Goal: Task Accomplishment & Management: Complete application form

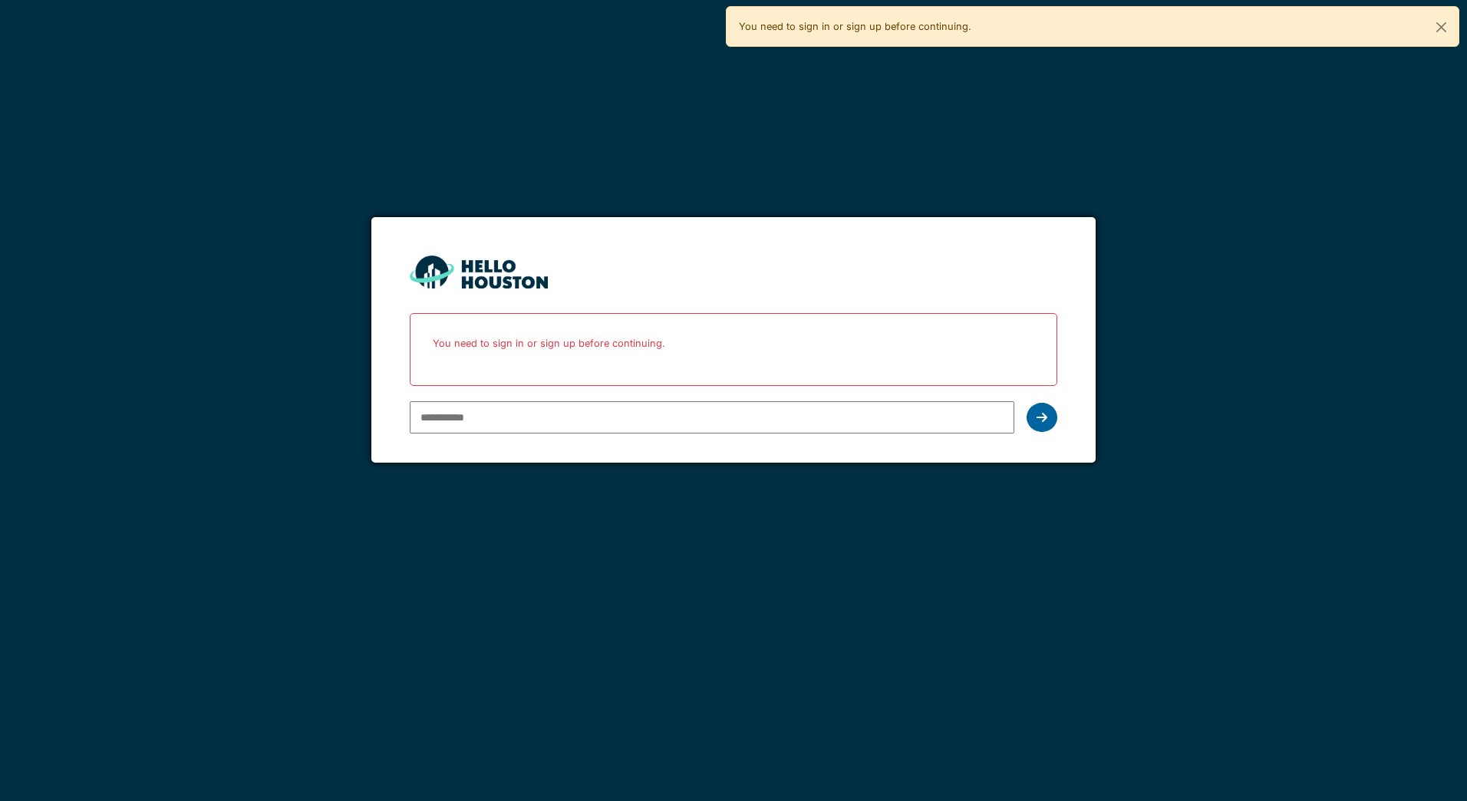
type input "**********"
click at [1048, 417] on div at bounding box center [1042, 417] width 31 height 29
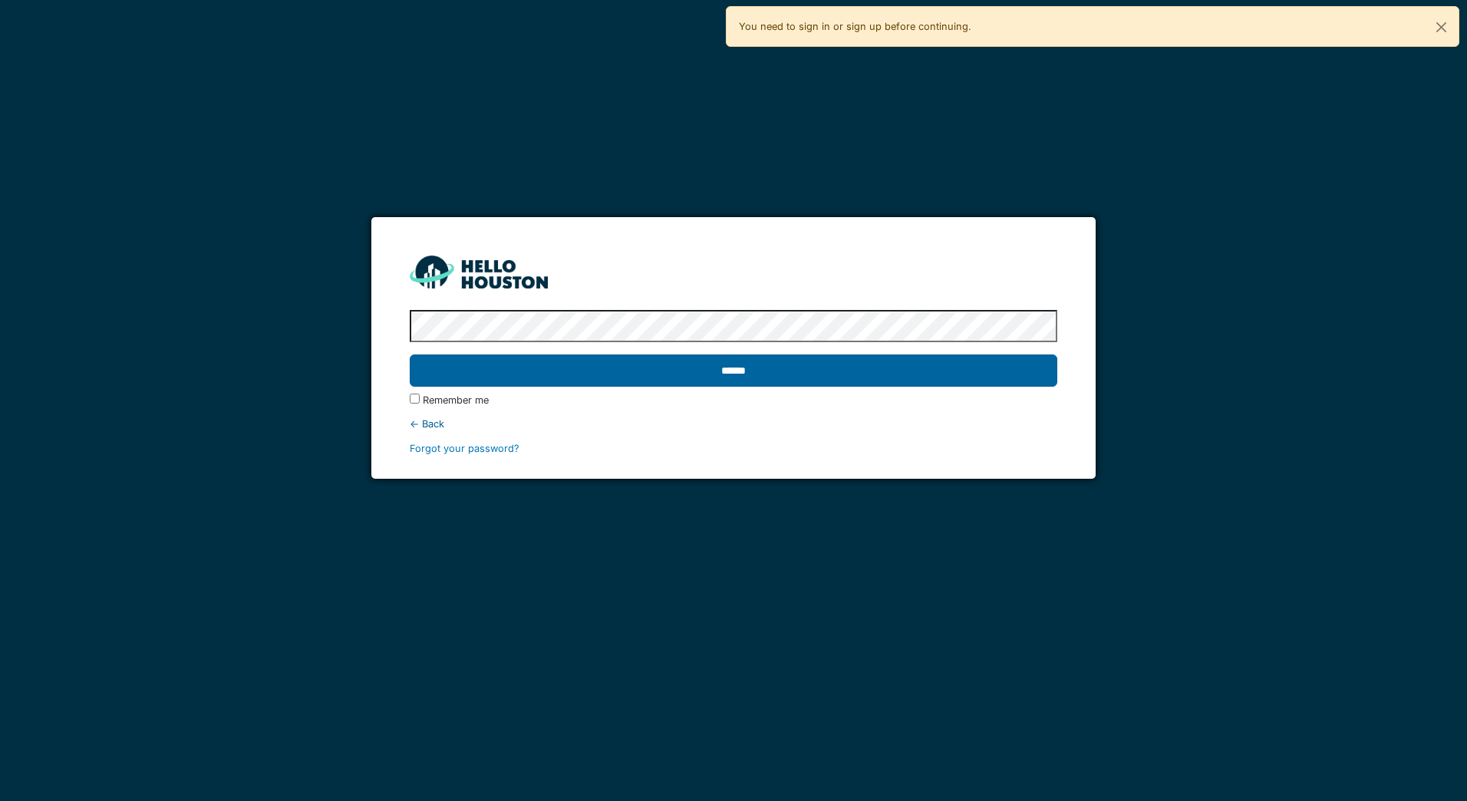
click at [713, 371] on input "******" at bounding box center [733, 371] width 647 height 32
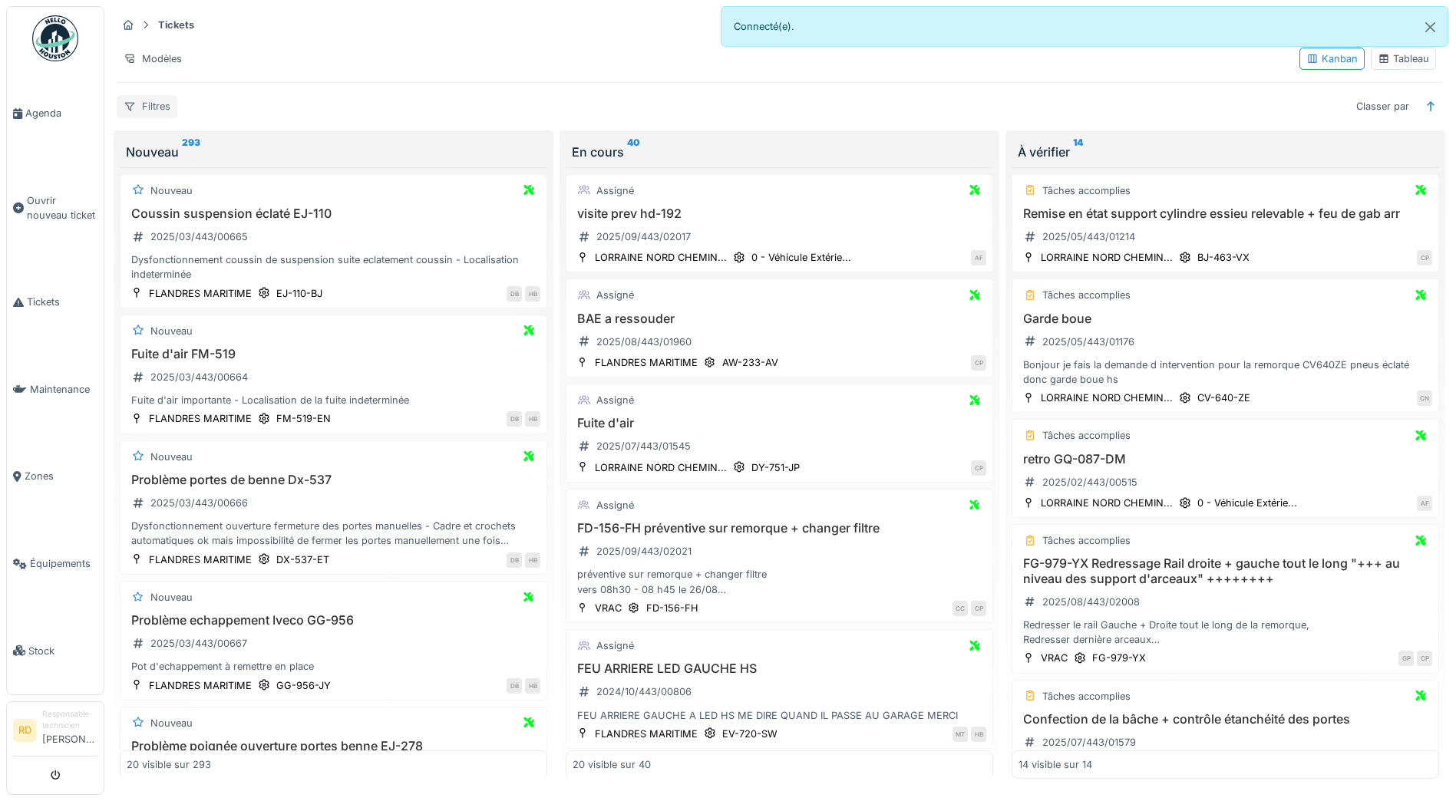
click at [153, 106] on div "Filtres" at bounding box center [147, 106] width 61 height 22
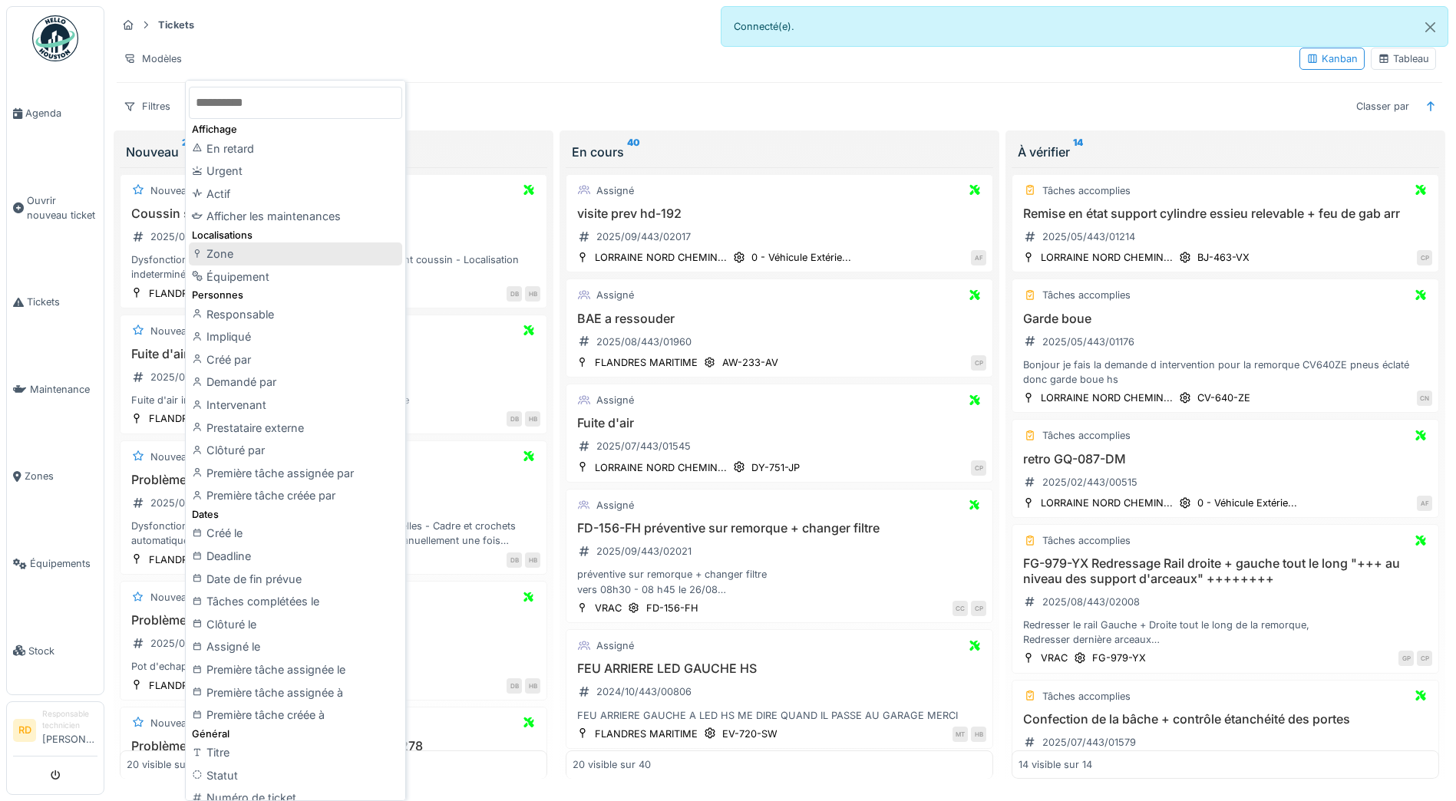
click at [219, 253] on div "Zone" at bounding box center [295, 254] width 213 height 23
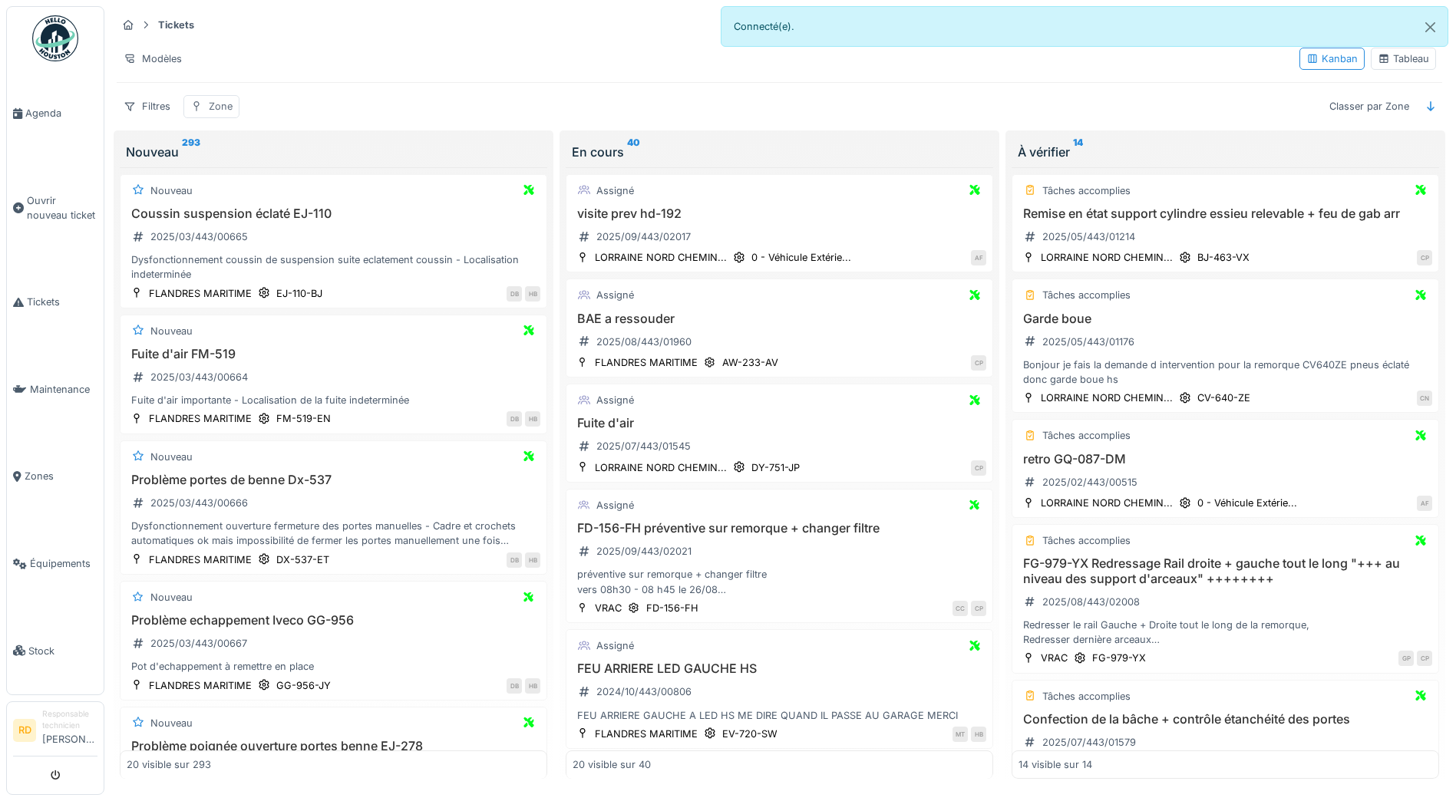
click at [222, 107] on div "Zone" at bounding box center [221, 106] width 24 height 15
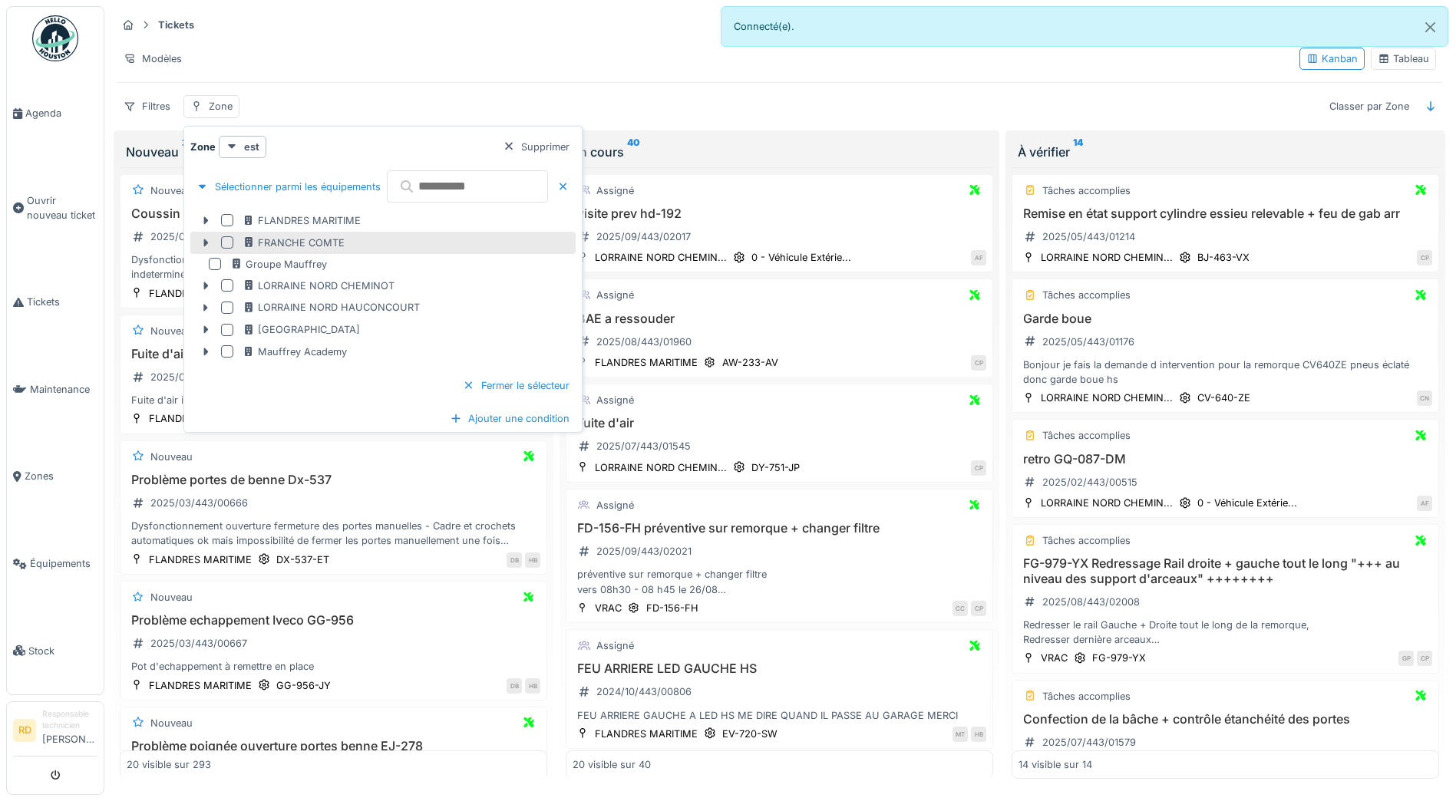
click at [229, 239] on div at bounding box center [227, 242] width 12 height 12
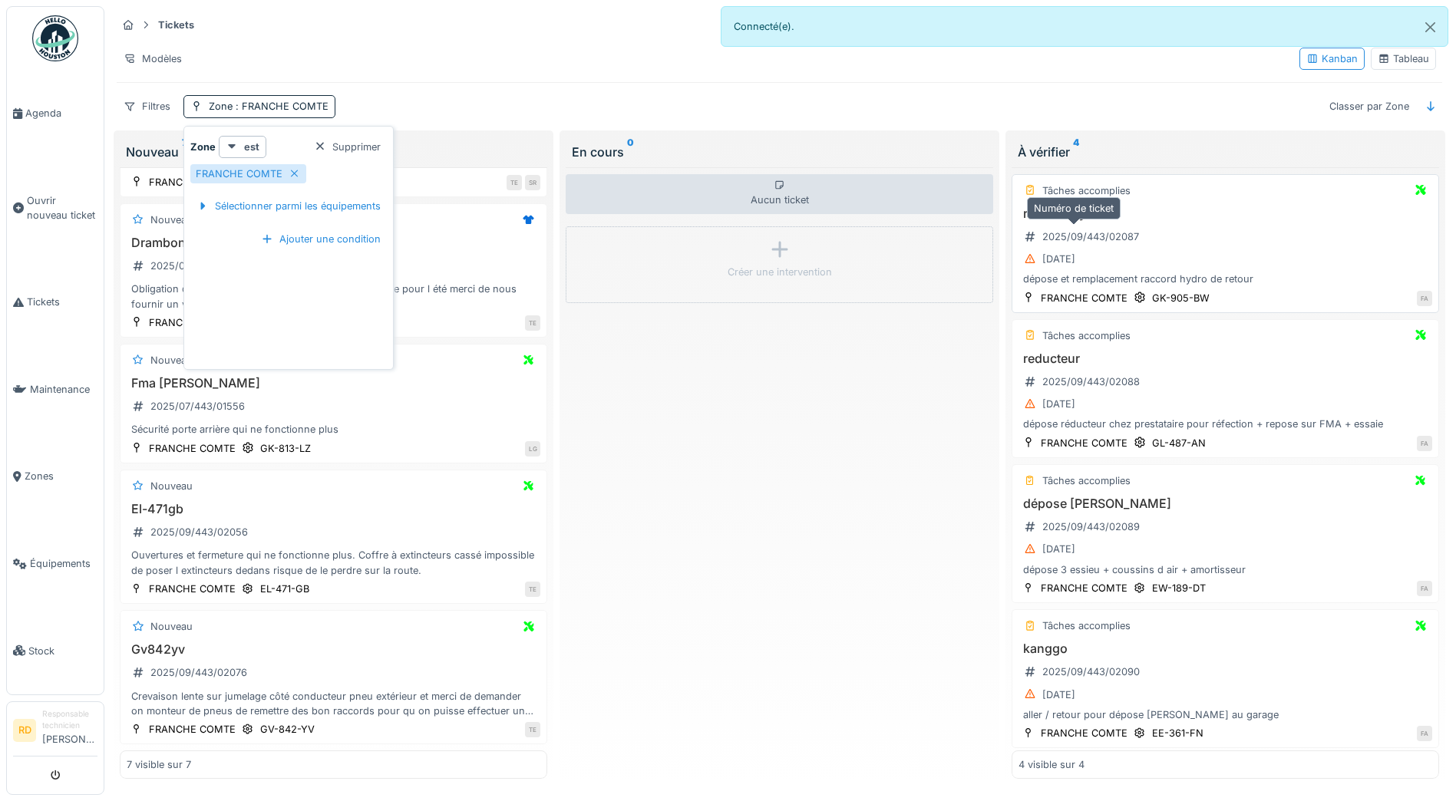
click at [1091, 236] on div "2025/09/443/02087" at bounding box center [1090, 236] width 97 height 15
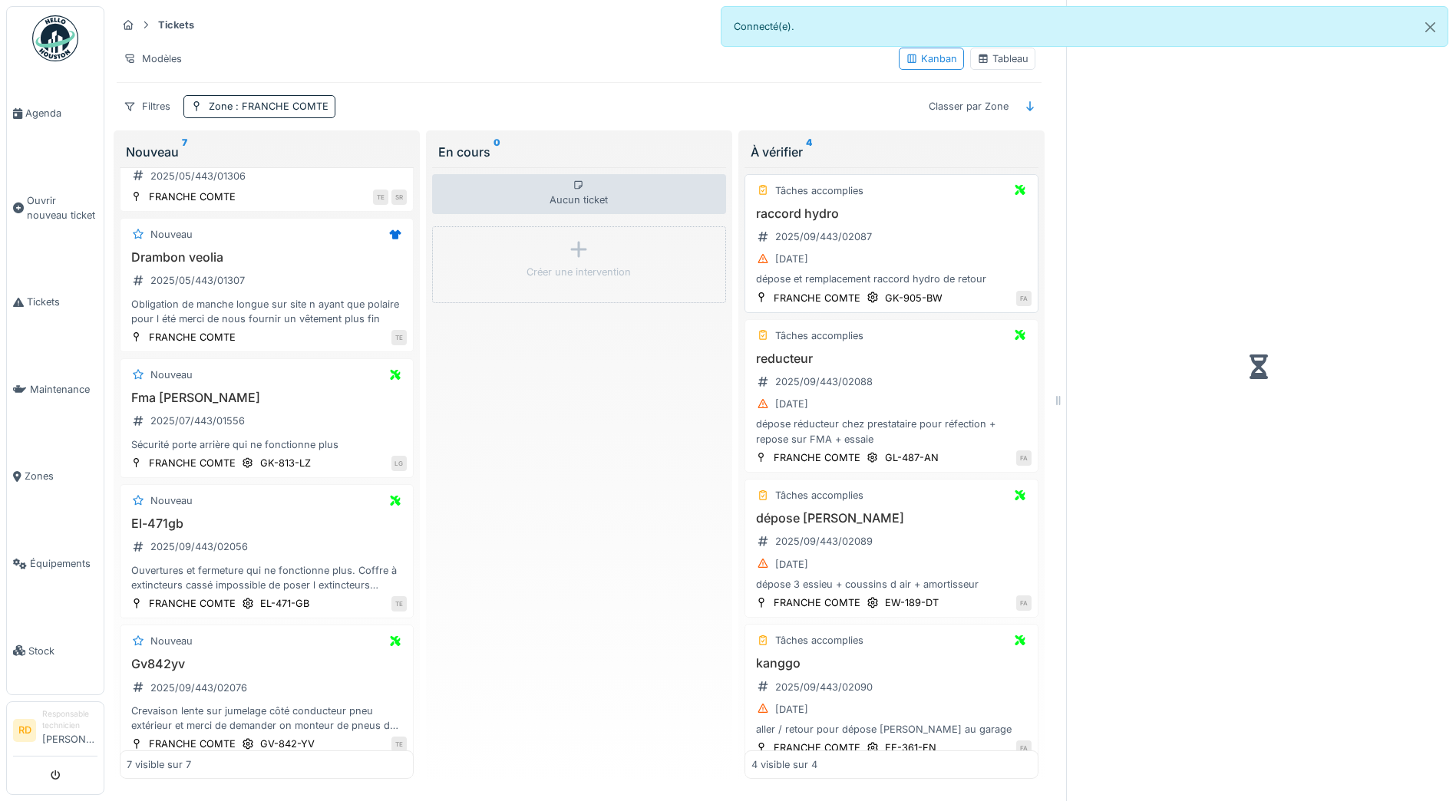
scroll to position [386, 0]
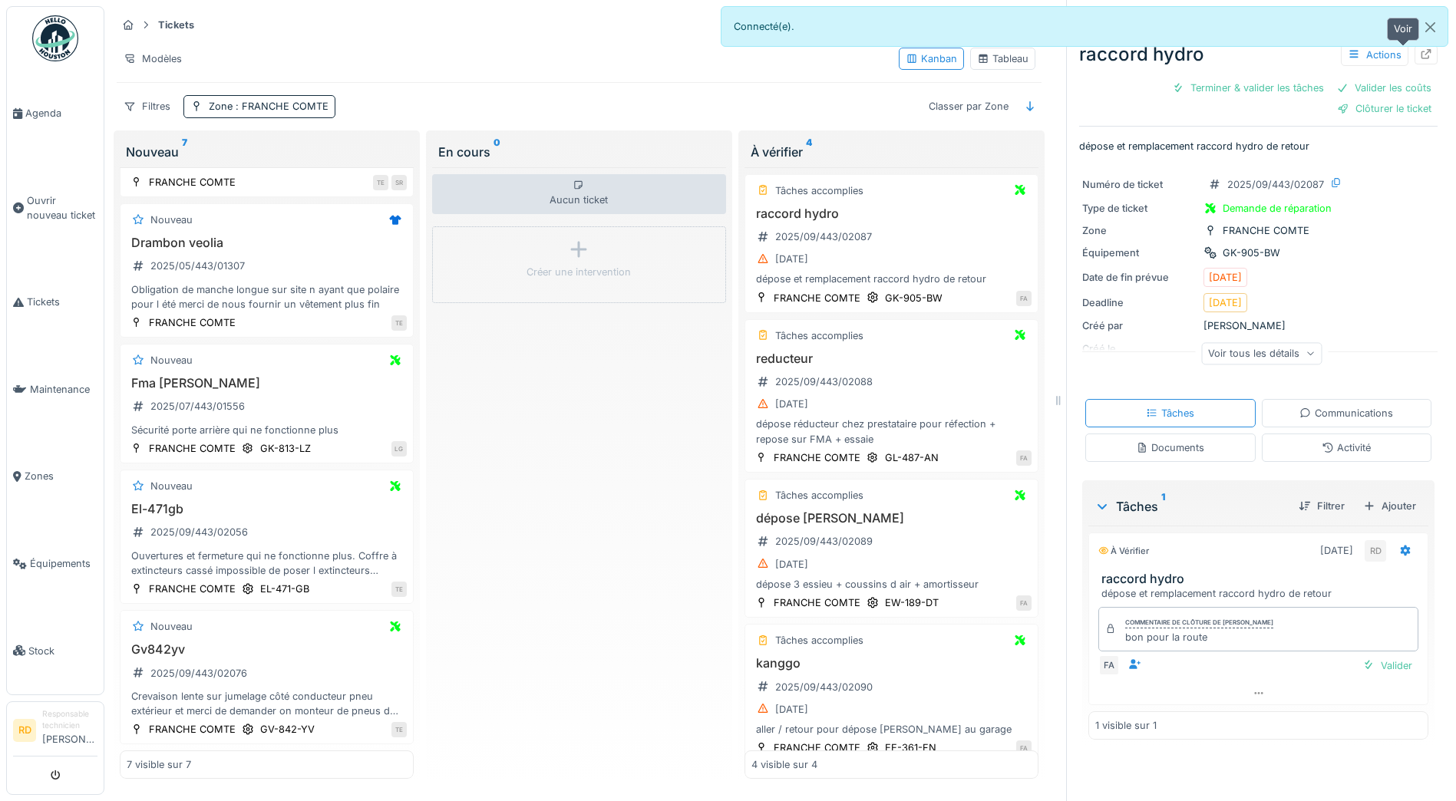
click at [1421, 51] on icon at bounding box center [1426, 54] width 10 height 10
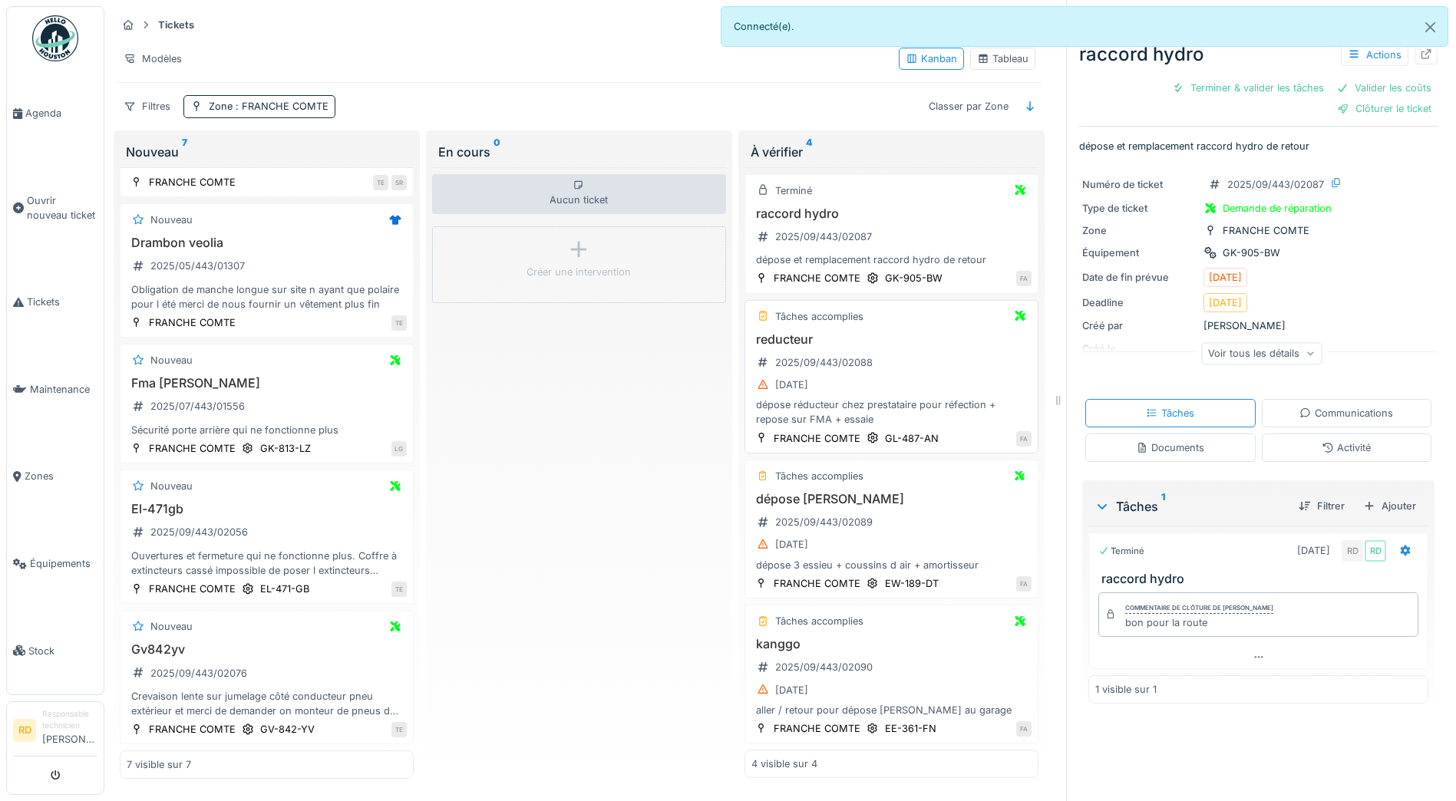
click at [846, 375] on div "08/09/2025" at bounding box center [891, 384] width 280 height 19
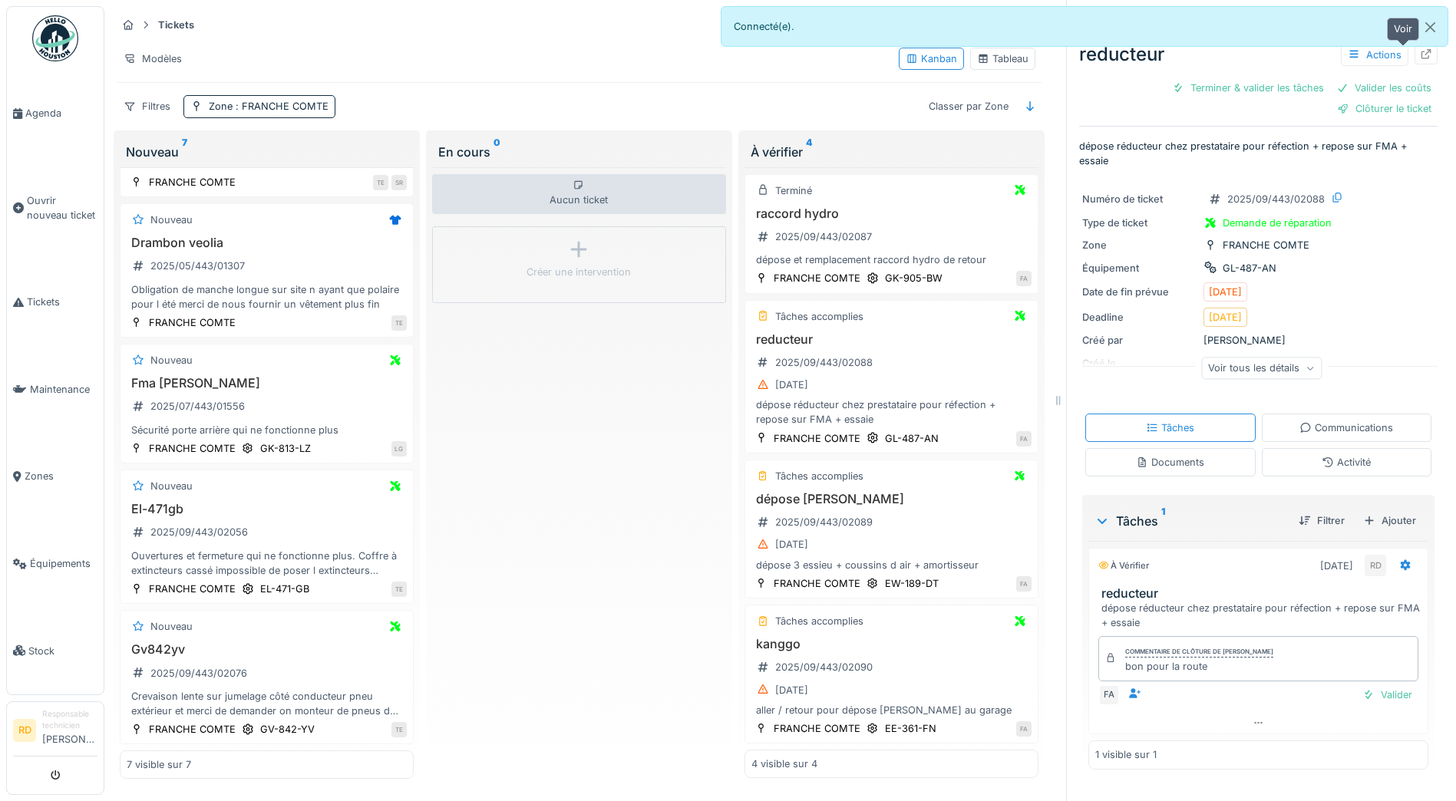
click at [1421, 50] on icon at bounding box center [1426, 54] width 10 height 10
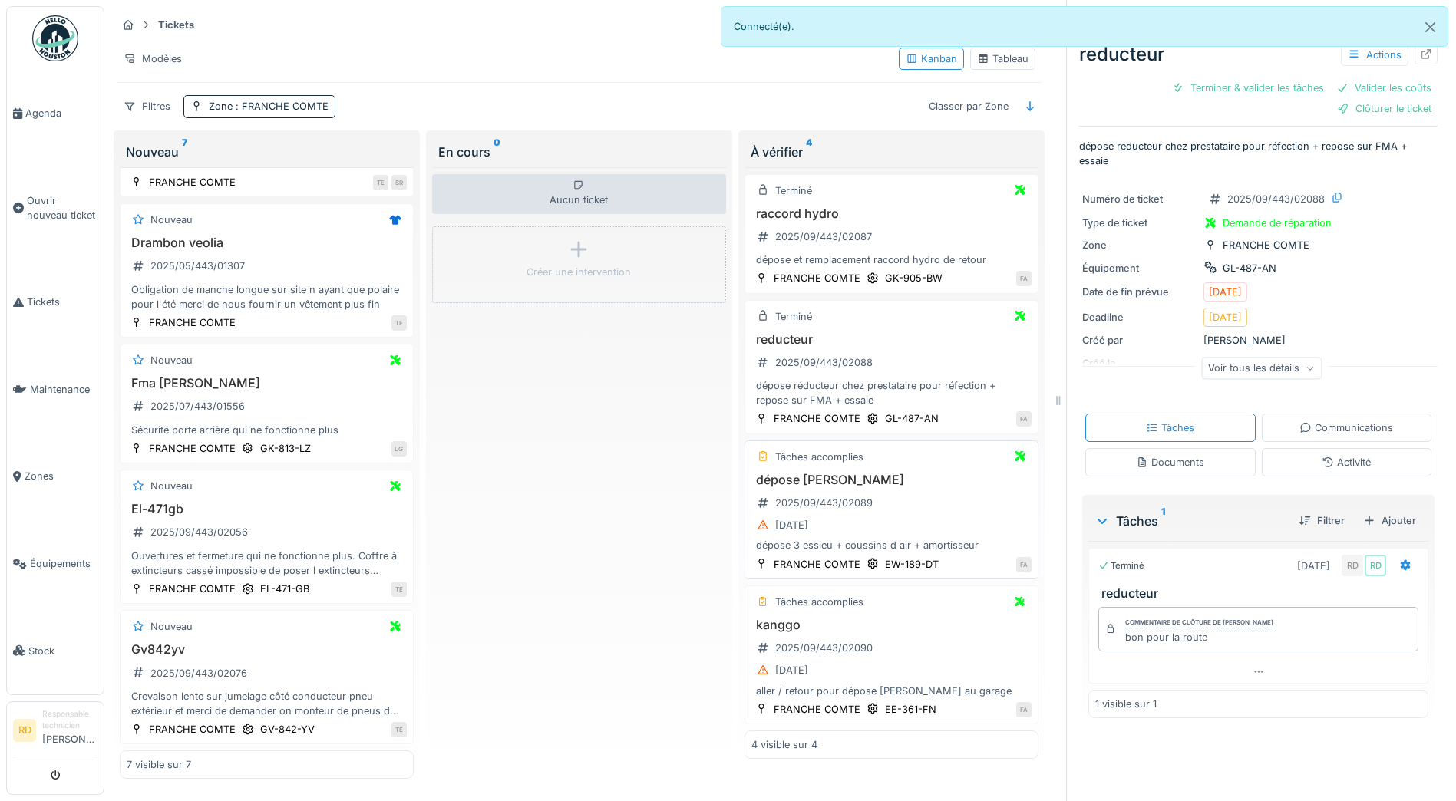
click at [846, 526] on div "08/09/2025" at bounding box center [891, 525] width 280 height 19
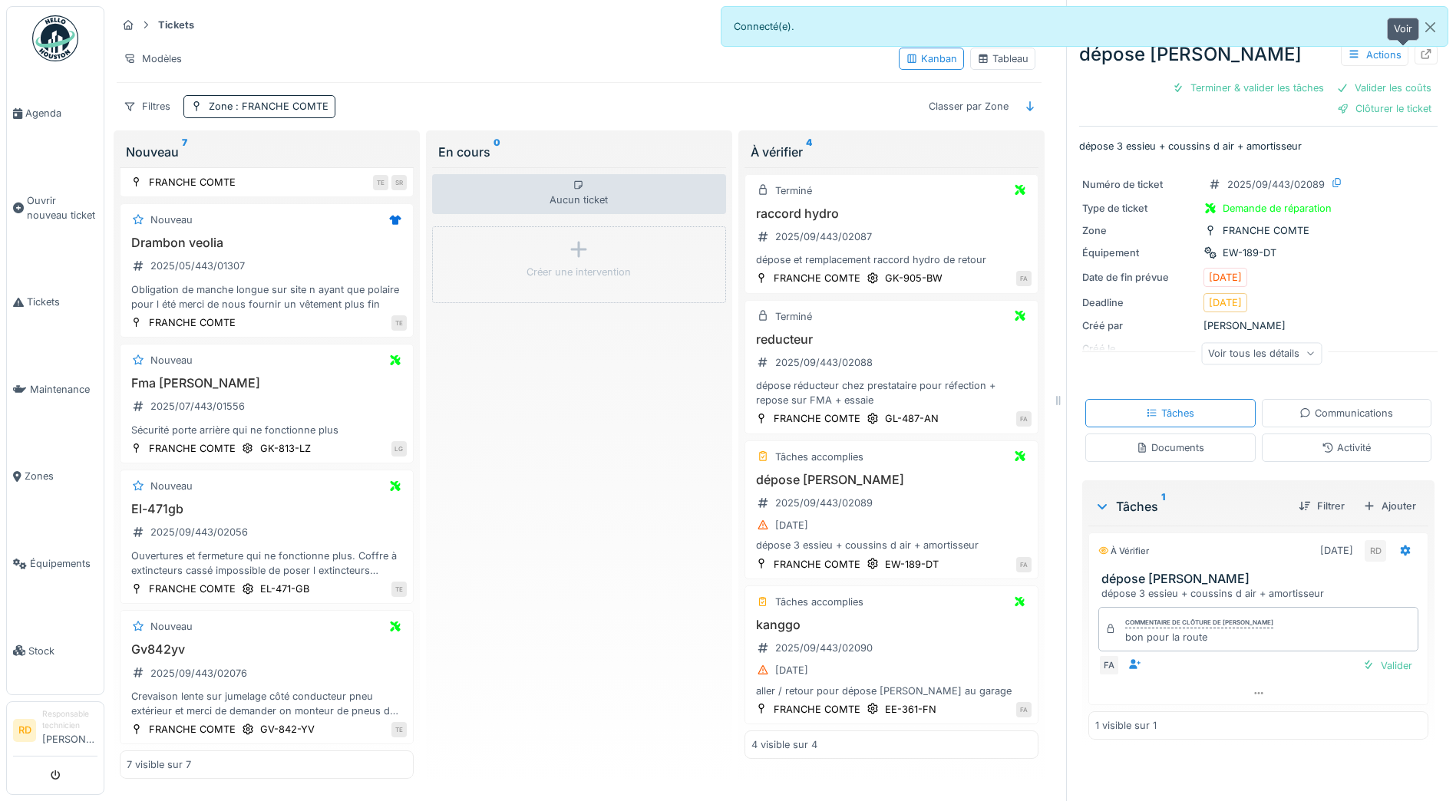
click at [1420, 50] on icon at bounding box center [1426, 54] width 12 height 10
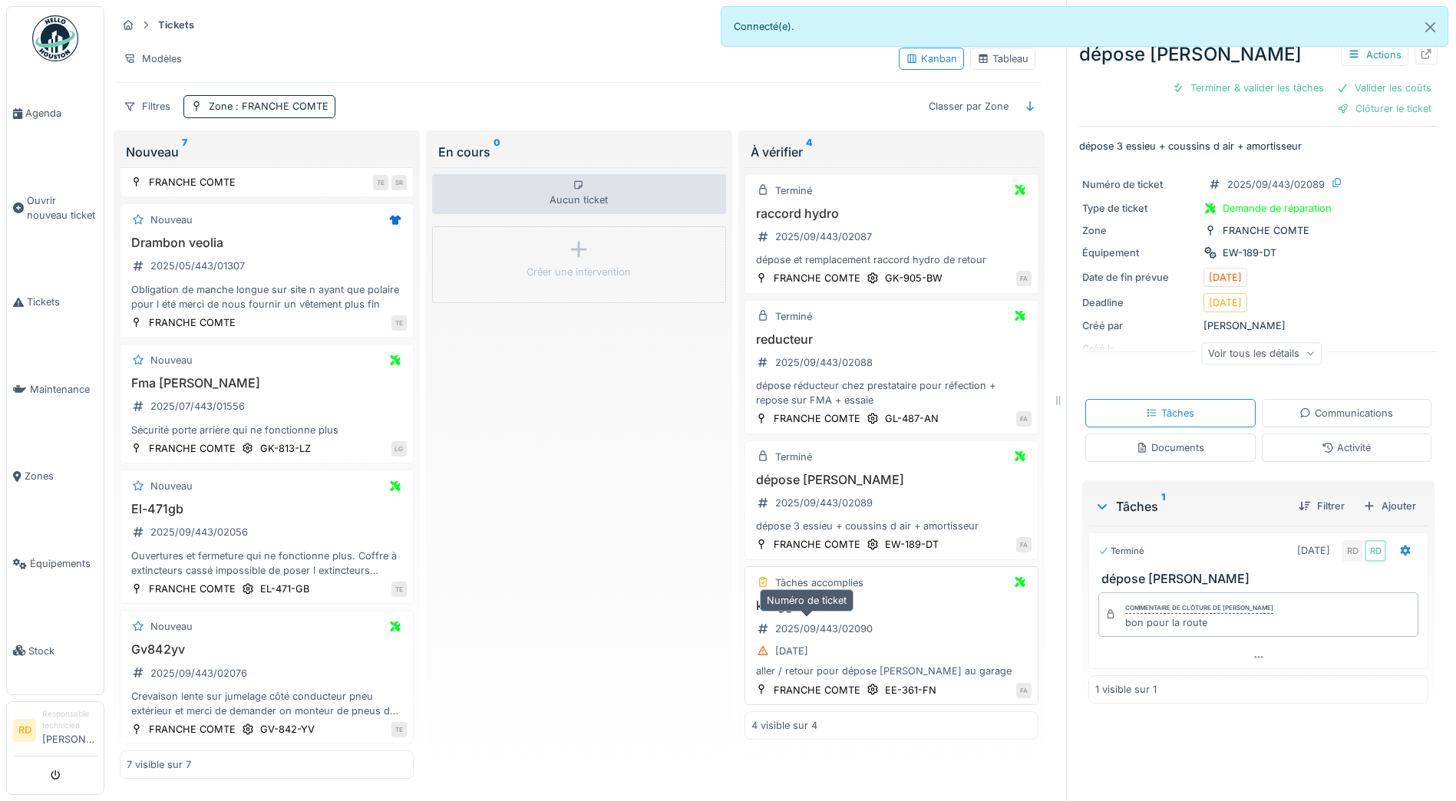
click at [863, 629] on div "2025/09/443/02090" at bounding box center [823, 629] width 97 height 15
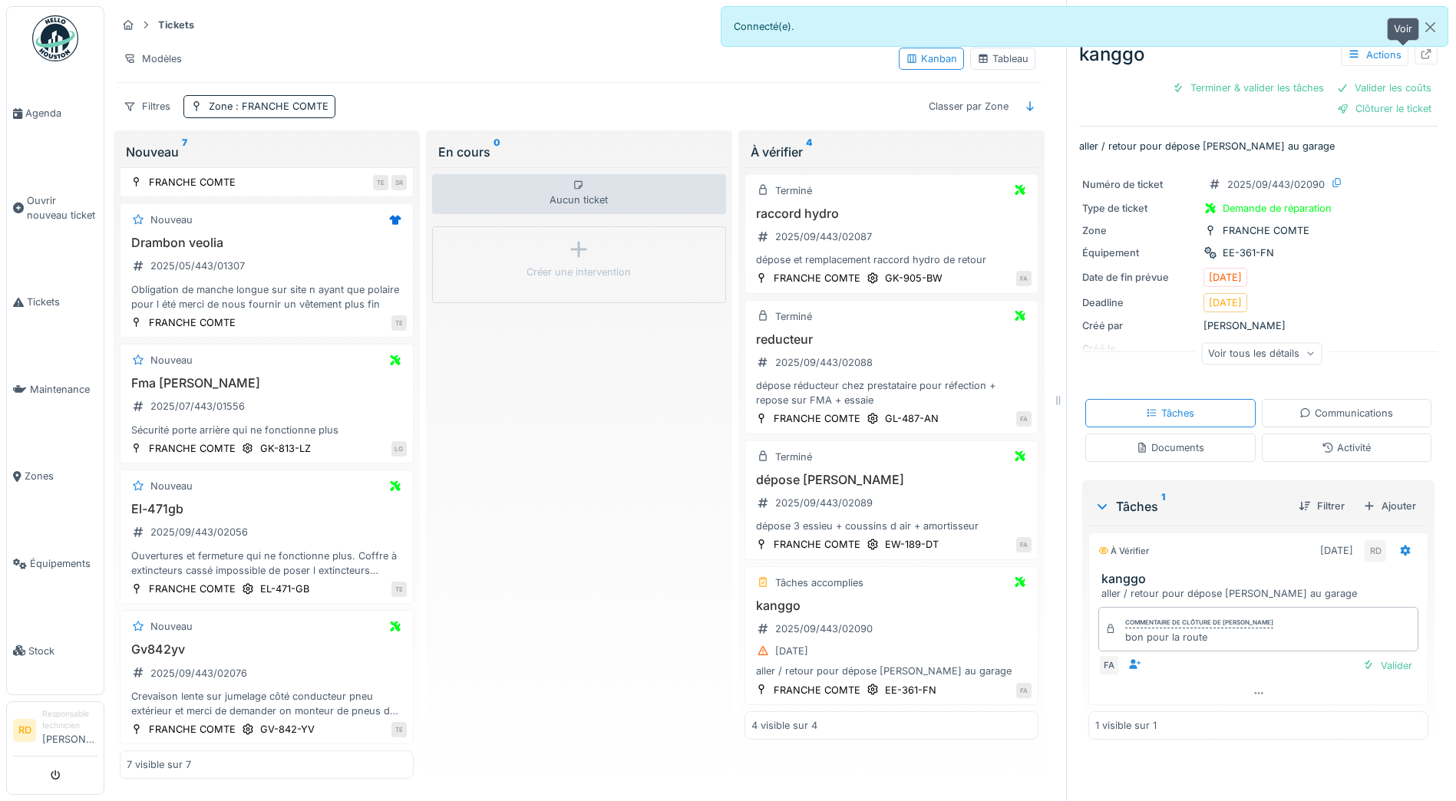
click at [1420, 53] on div at bounding box center [1426, 55] width 12 height 15
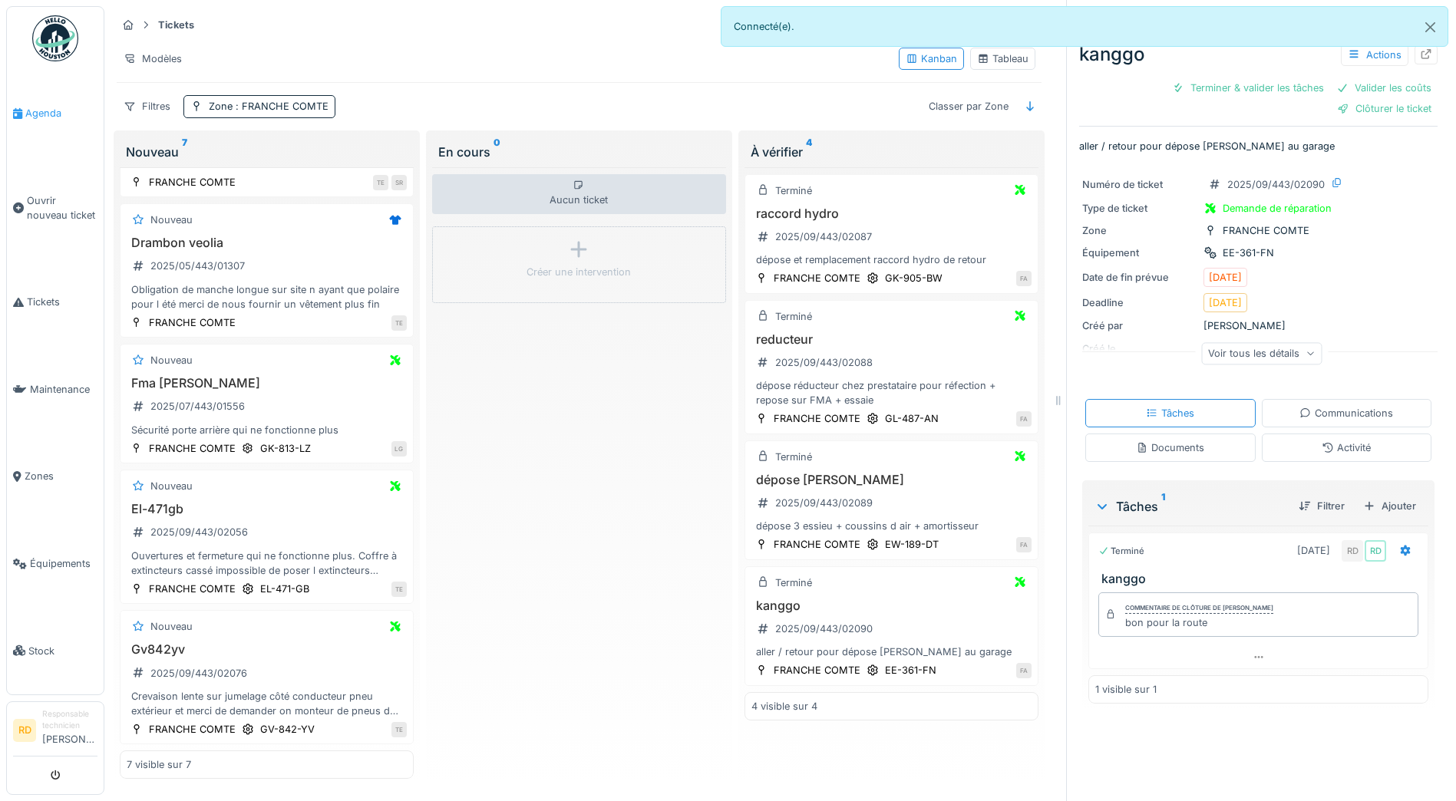
click at [28, 108] on span "Agenda" at bounding box center [61, 113] width 72 height 15
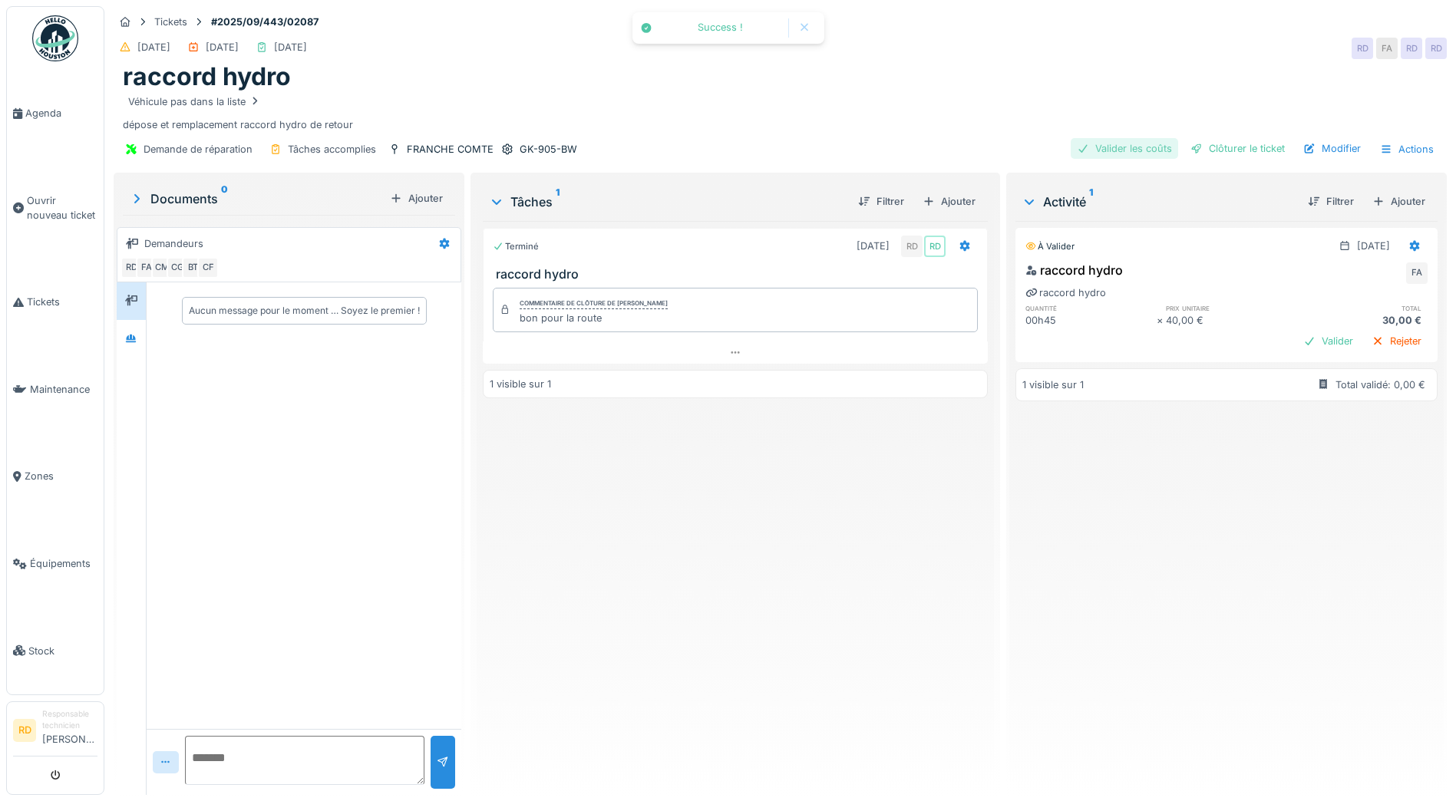
click at [1101, 148] on div "Valider les coûts" at bounding box center [1124, 148] width 107 height 21
click at [1227, 153] on div "Clôturer le ticket" at bounding box center [1237, 148] width 107 height 21
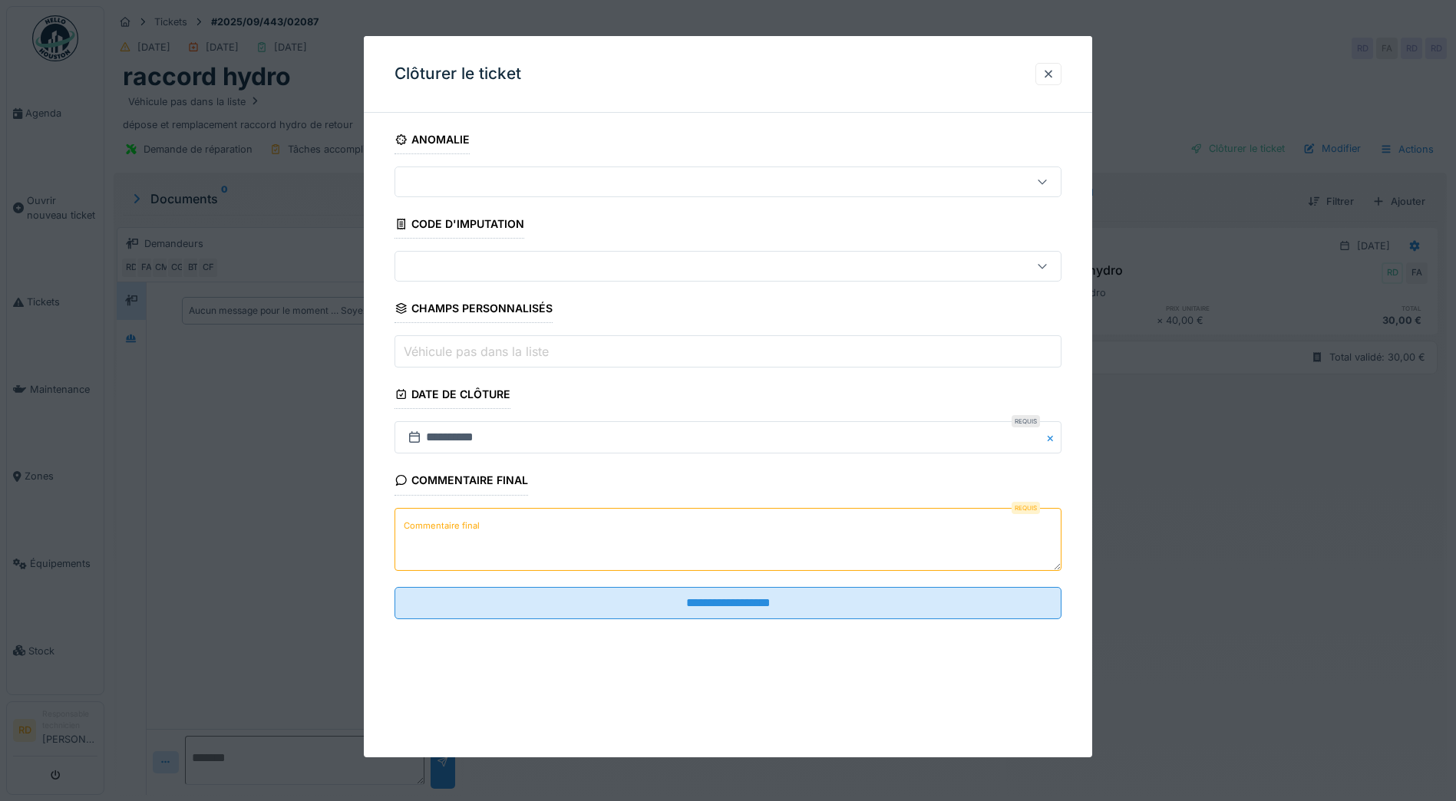
click at [505, 527] on textarea "Commentaire final" at bounding box center [727, 539] width 667 height 63
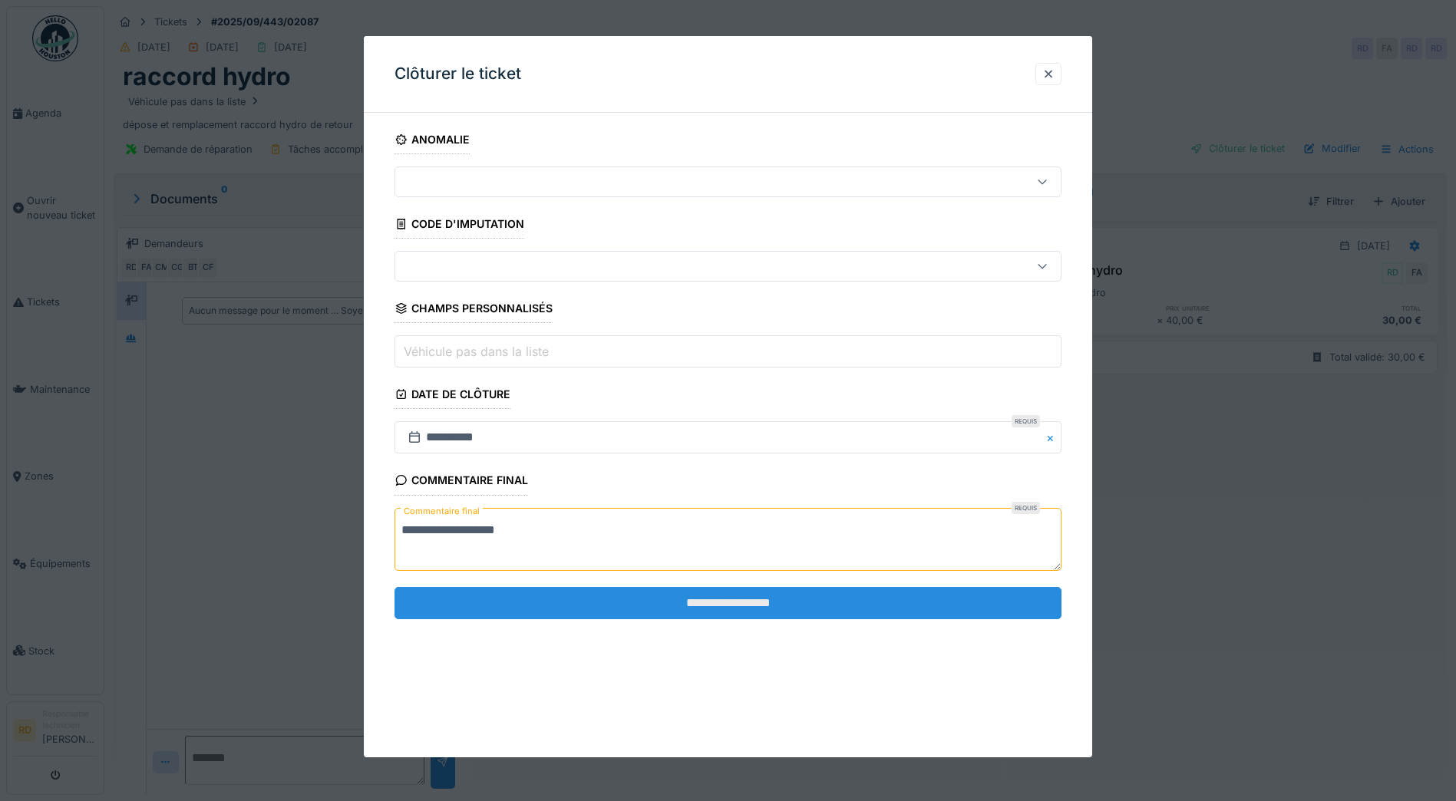
type textarea "**********"
click at [751, 605] on input "**********" at bounding box center [727, 603] width 667 height 32
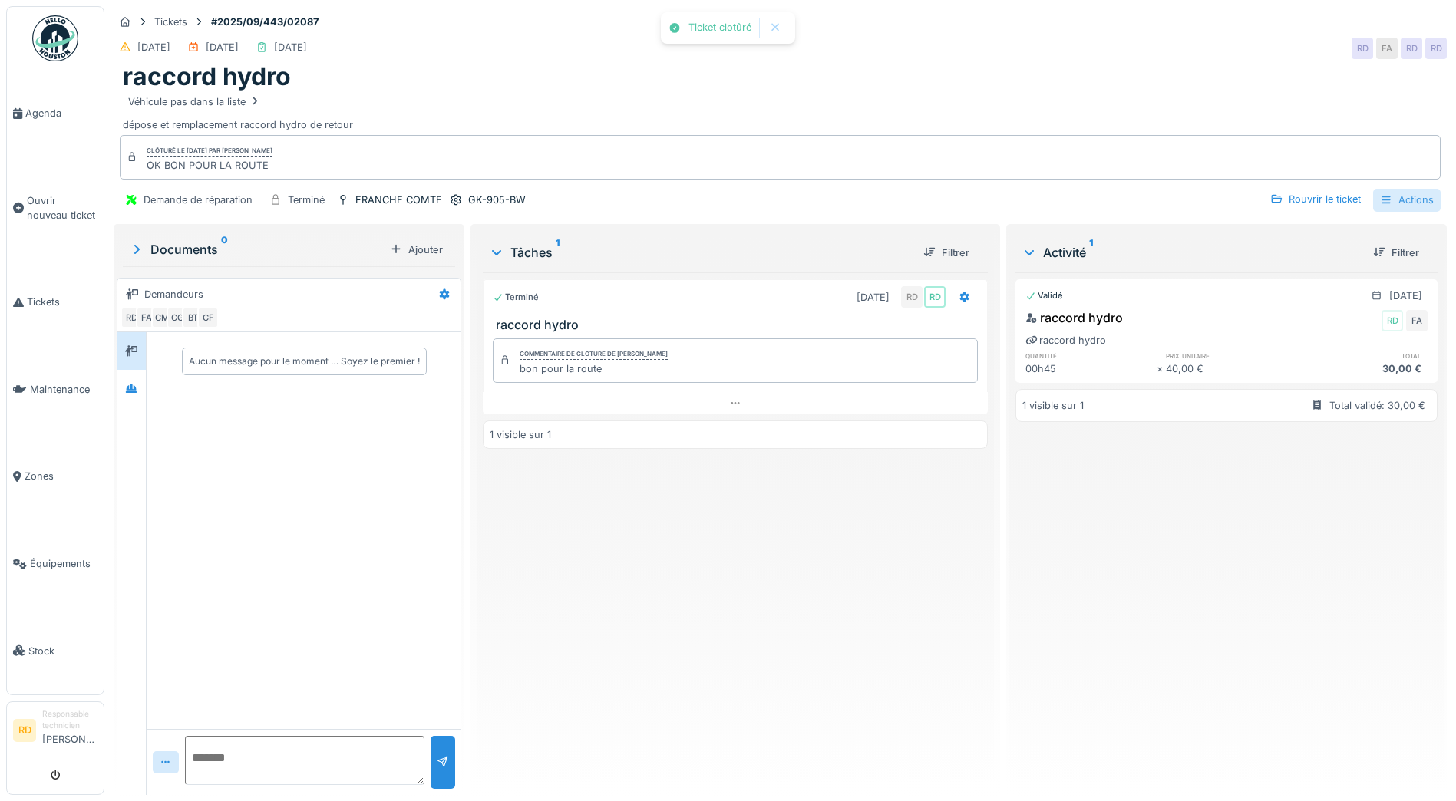
click at [1394, 203] on div "Actions" at bounding box center [1407, 200] width 68 height 22
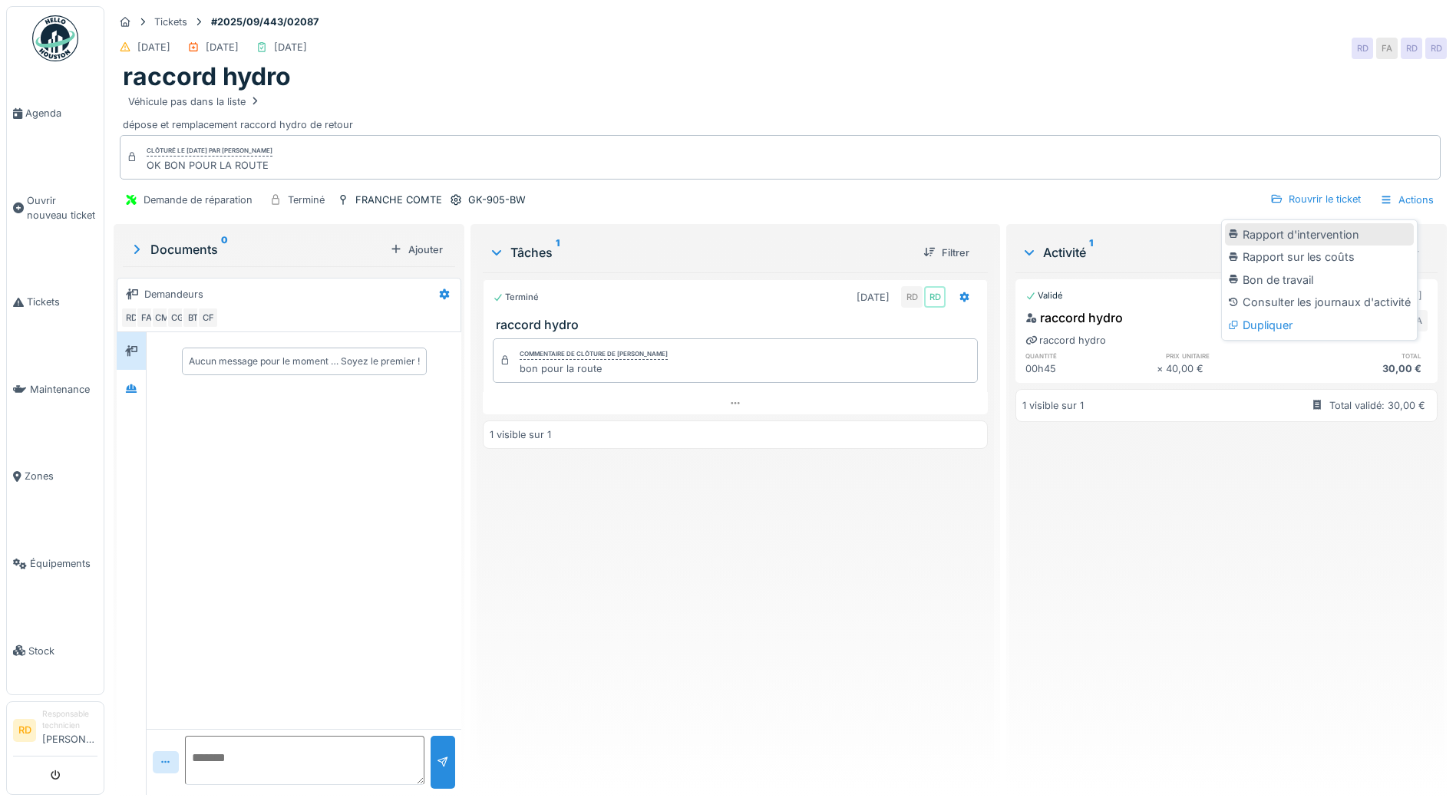
click at [1358, 235] on div "Rapport d'intervention" at bounding box center [1319, 234] width 189 height 23
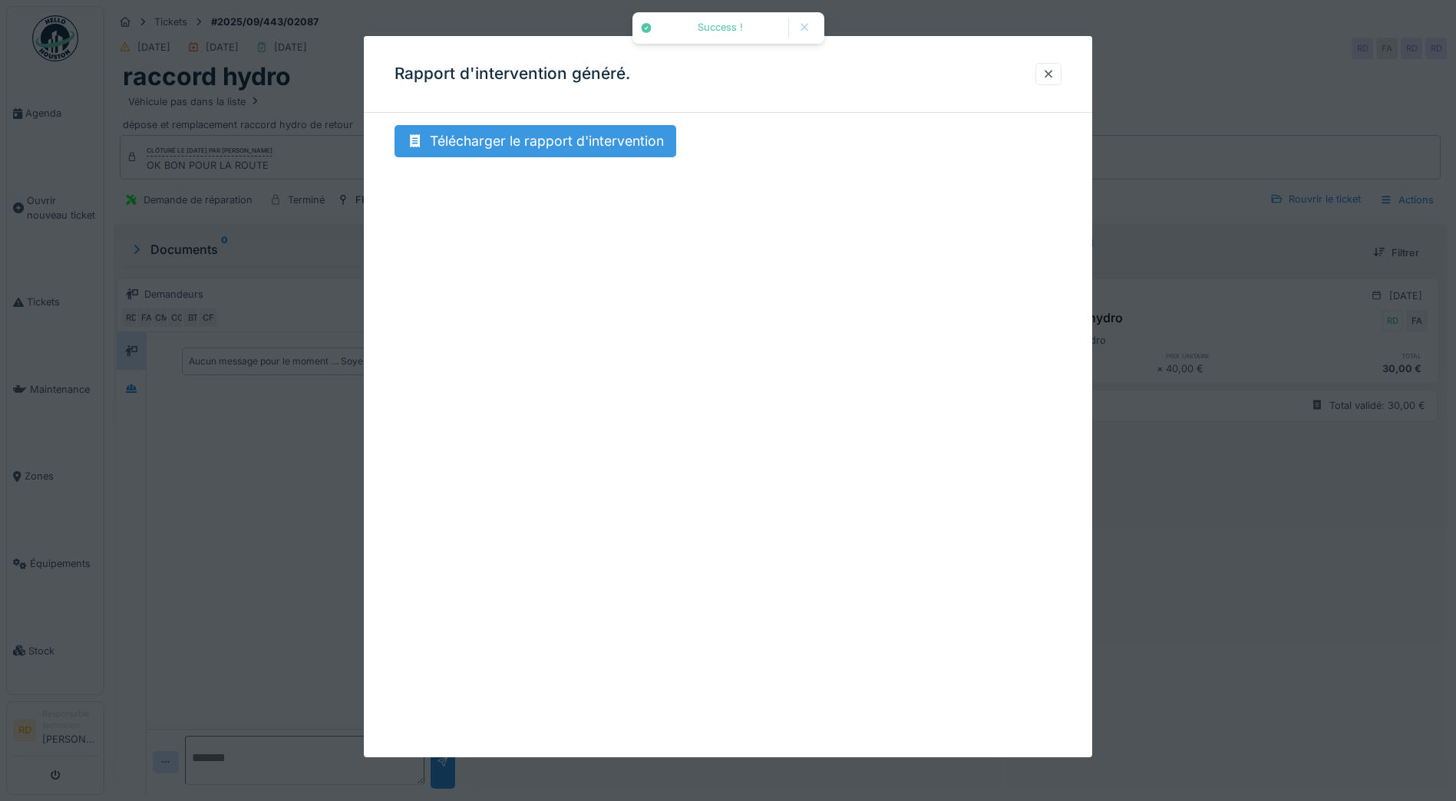
click at [512, 137] on div "Télécharger le rapport d'intervention" at bounding box center [535, 141] width 282 height 32
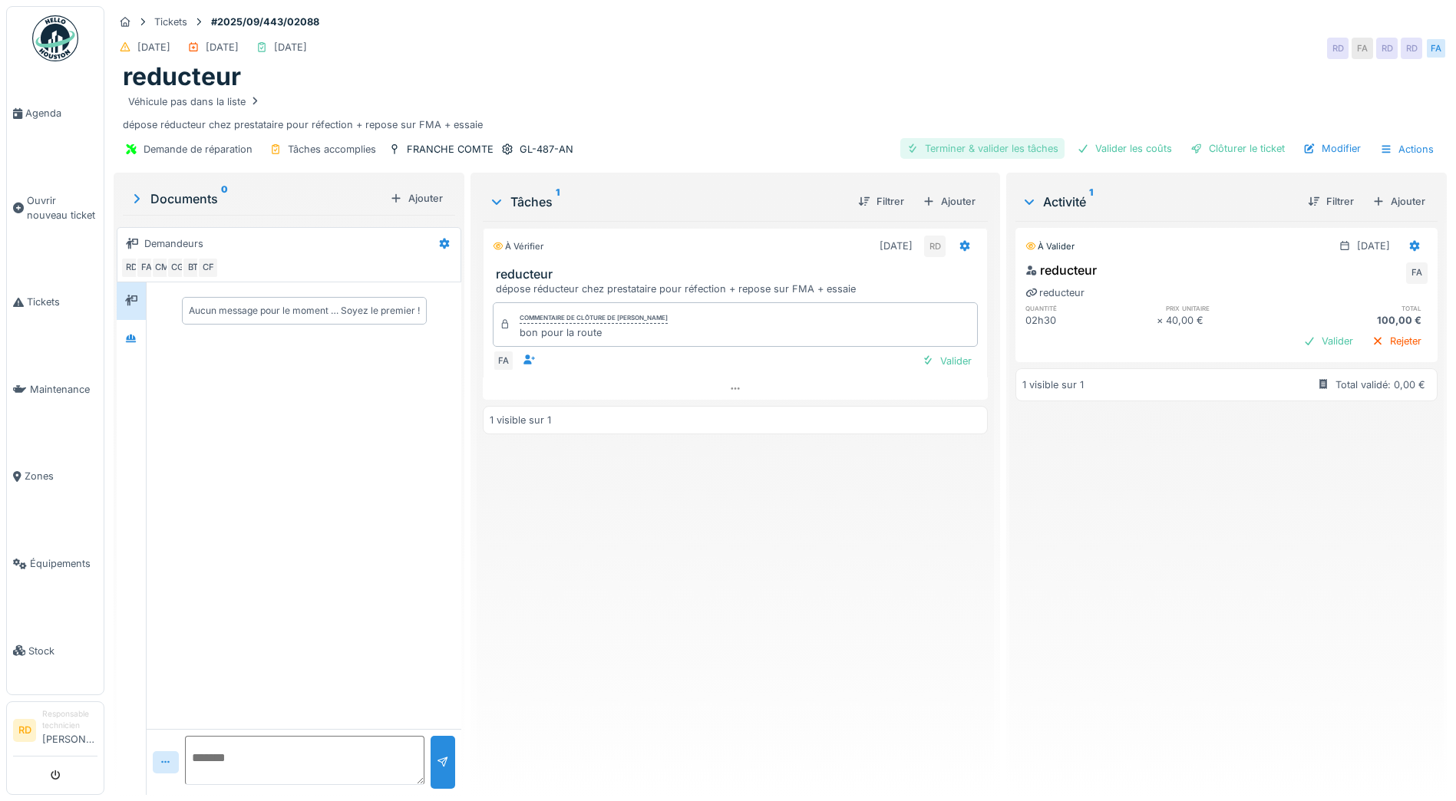
click at [967, 149] on div "Terminer & valider les tâches" at bounding box center [982, 148] width 164 height 21
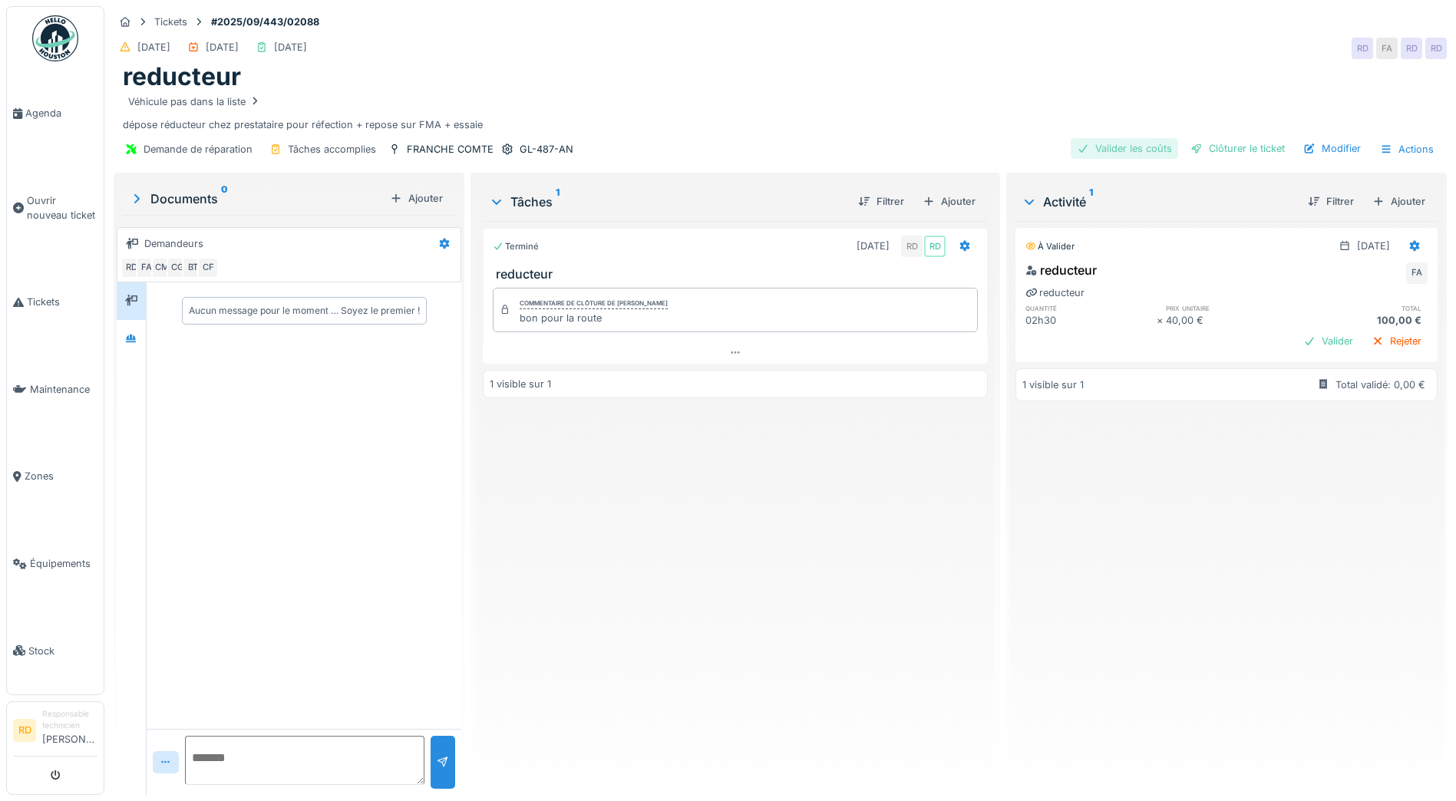
click at [1114, 148] on div "Valider les coûts" at bounding box center [1124, 148] width 107 height 21
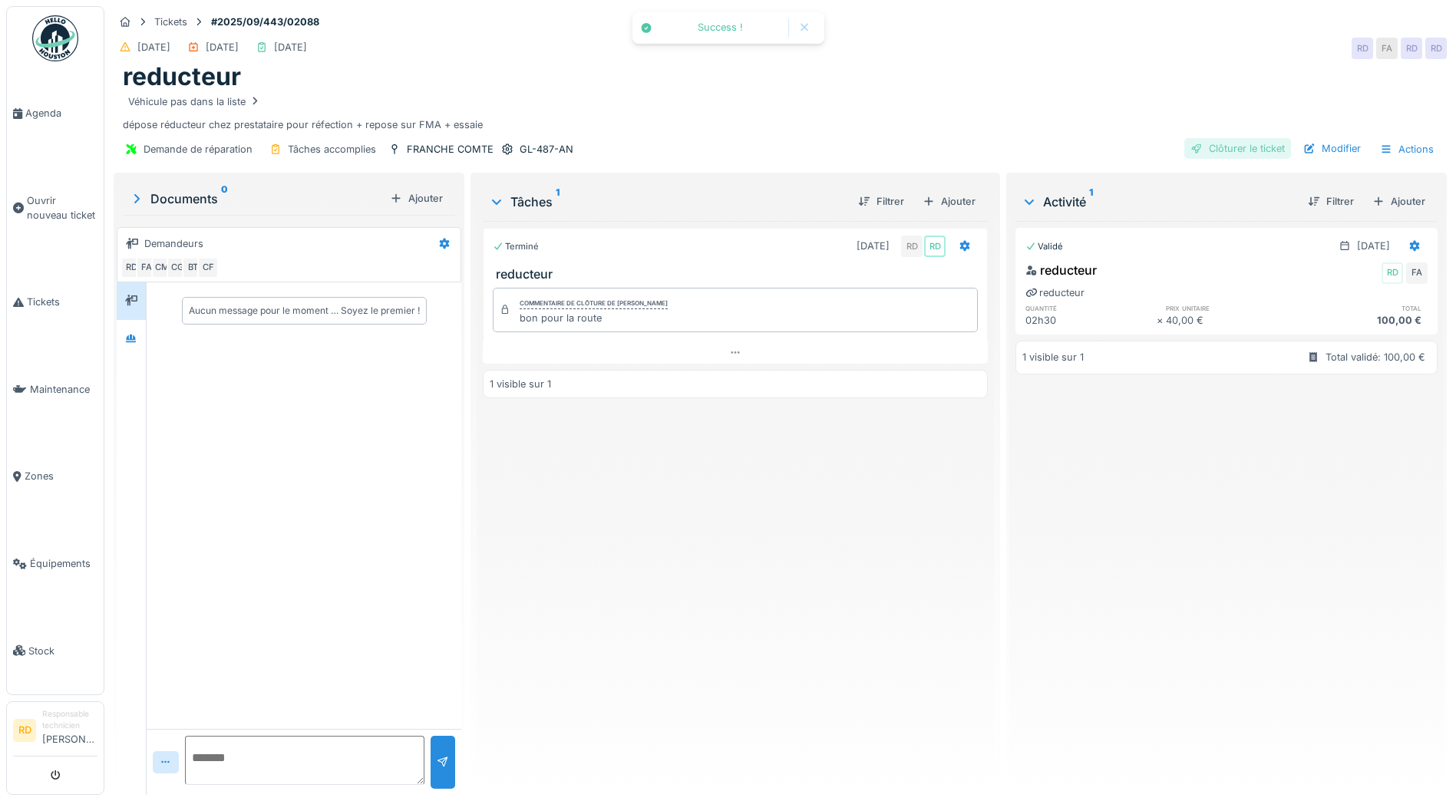
click at [1214, 148] on div "Clôturer le ticket" at bounding box center [1237, 148] width 107 height 21
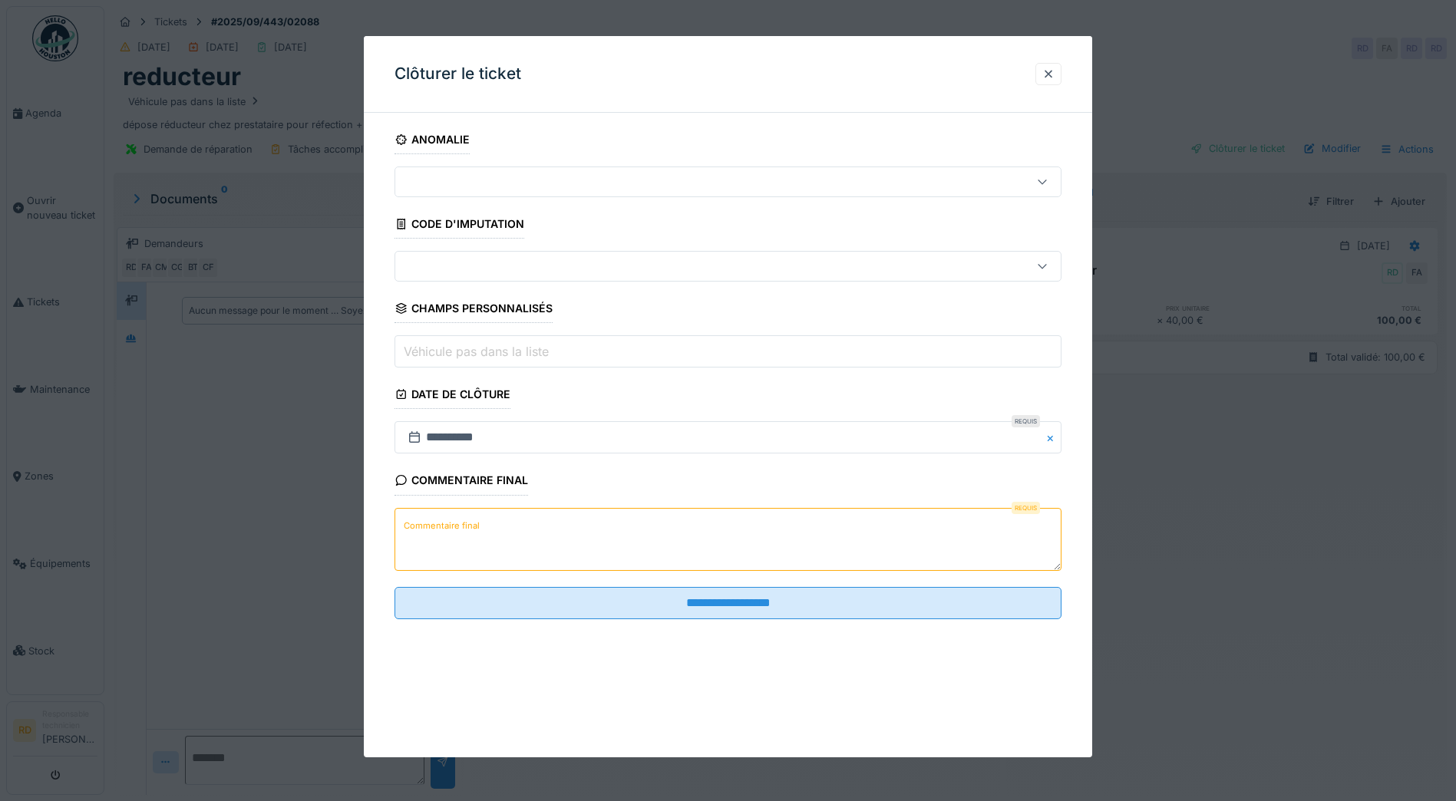
click at [453, 530] on label "Commentaire final" at bounding box center [442, 525] width 82 height 19
click at [453, 530] on textarea "Commentaire final" at bounding box center [727, 539] width 667 height 63
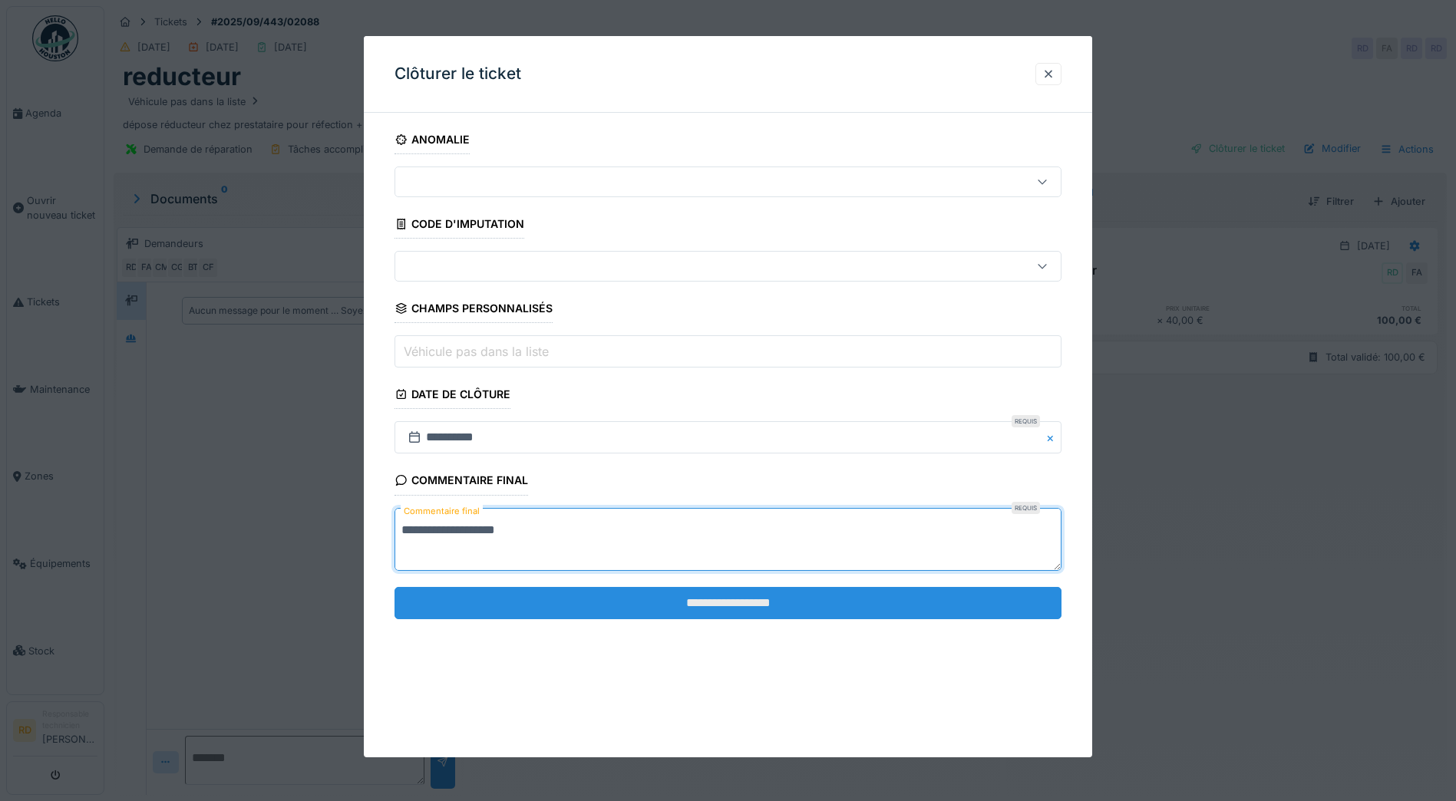
type textarea "**********"
click at [712, 602] on input "**********" at bounding box center [727, 603] width 667 height 32
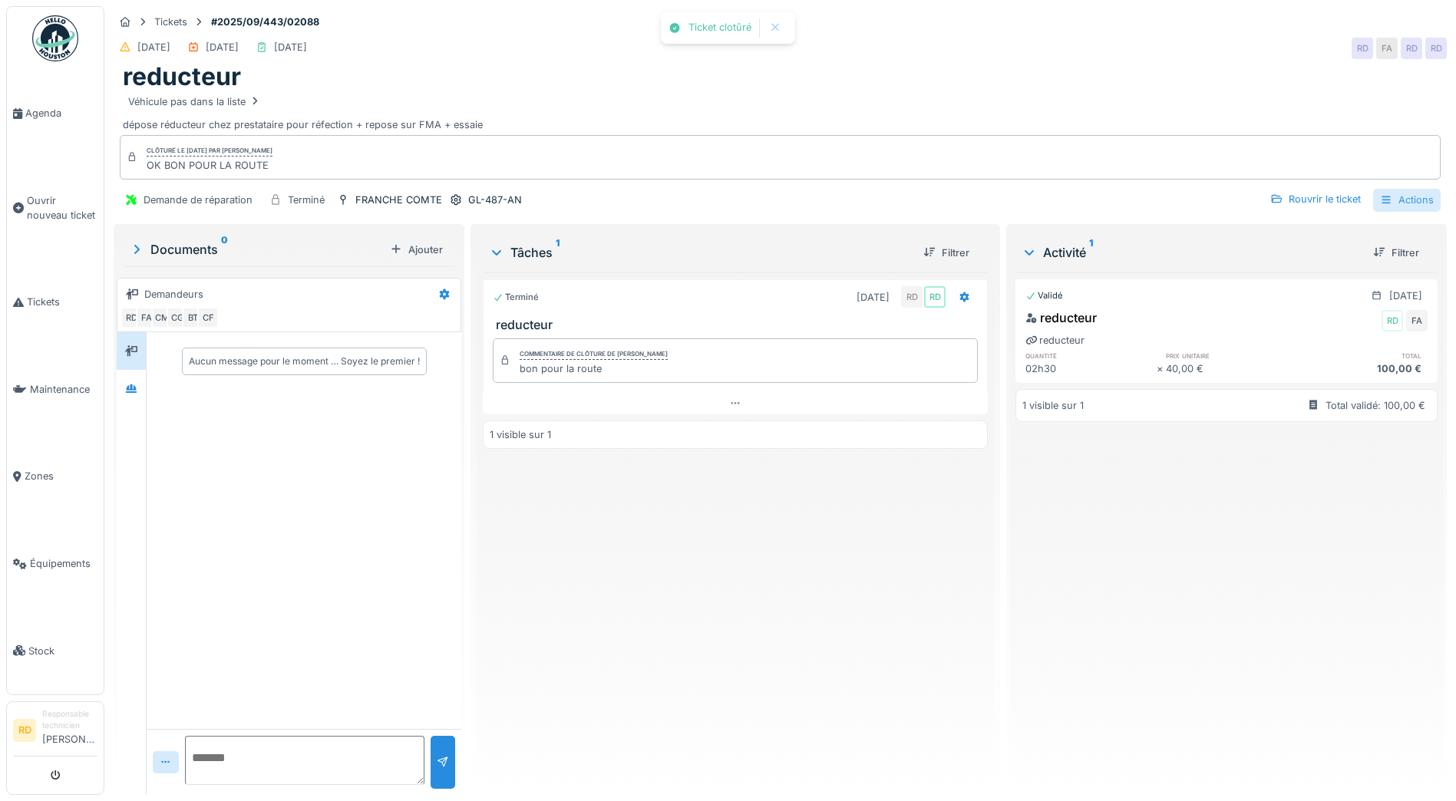
click at [1391, 203] on div "Actions" at bounding box center [1407, 200] width 68 height 22
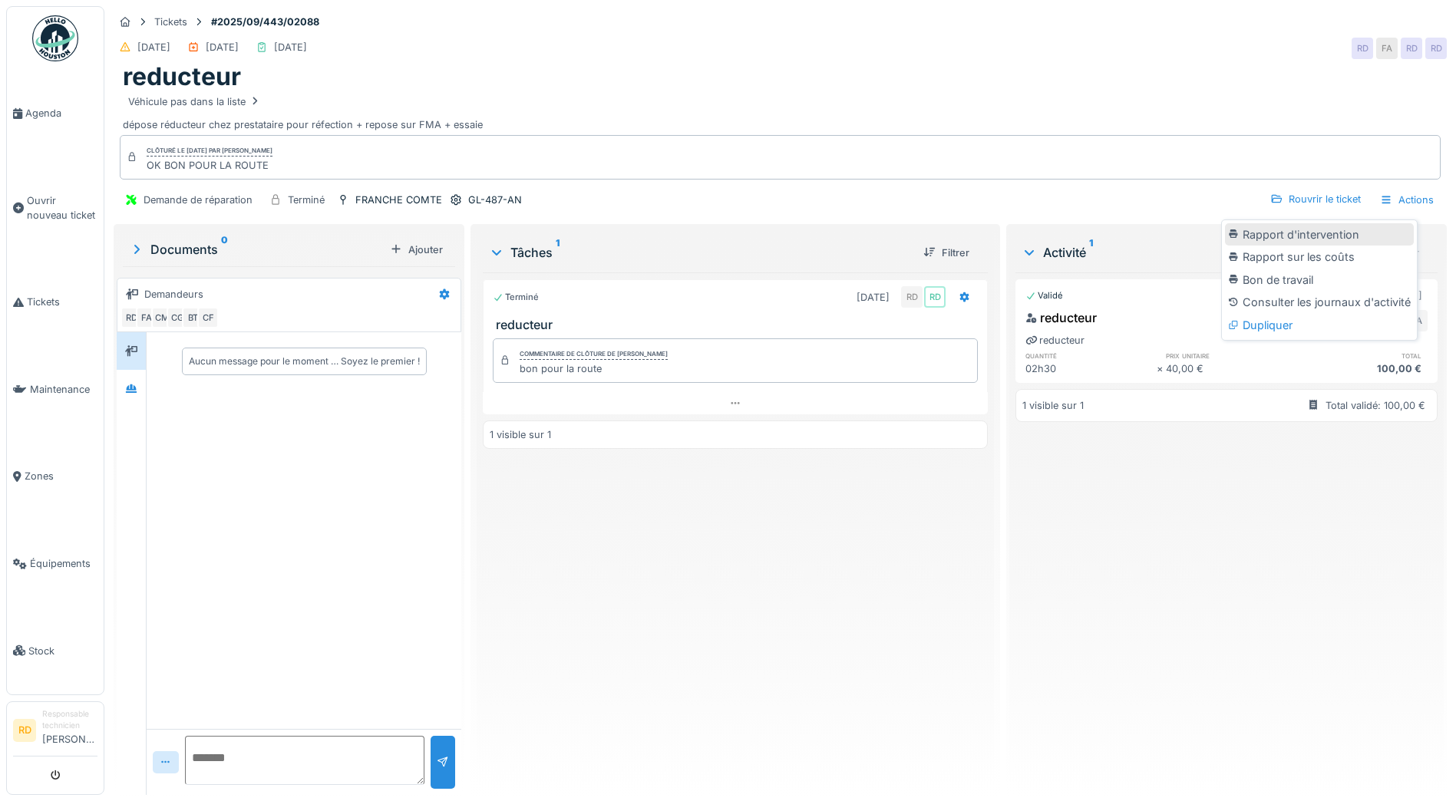
click at [1351, 233] on div "Rapport d'intervention" at bounding box center [1319, 234] width 189 height 23
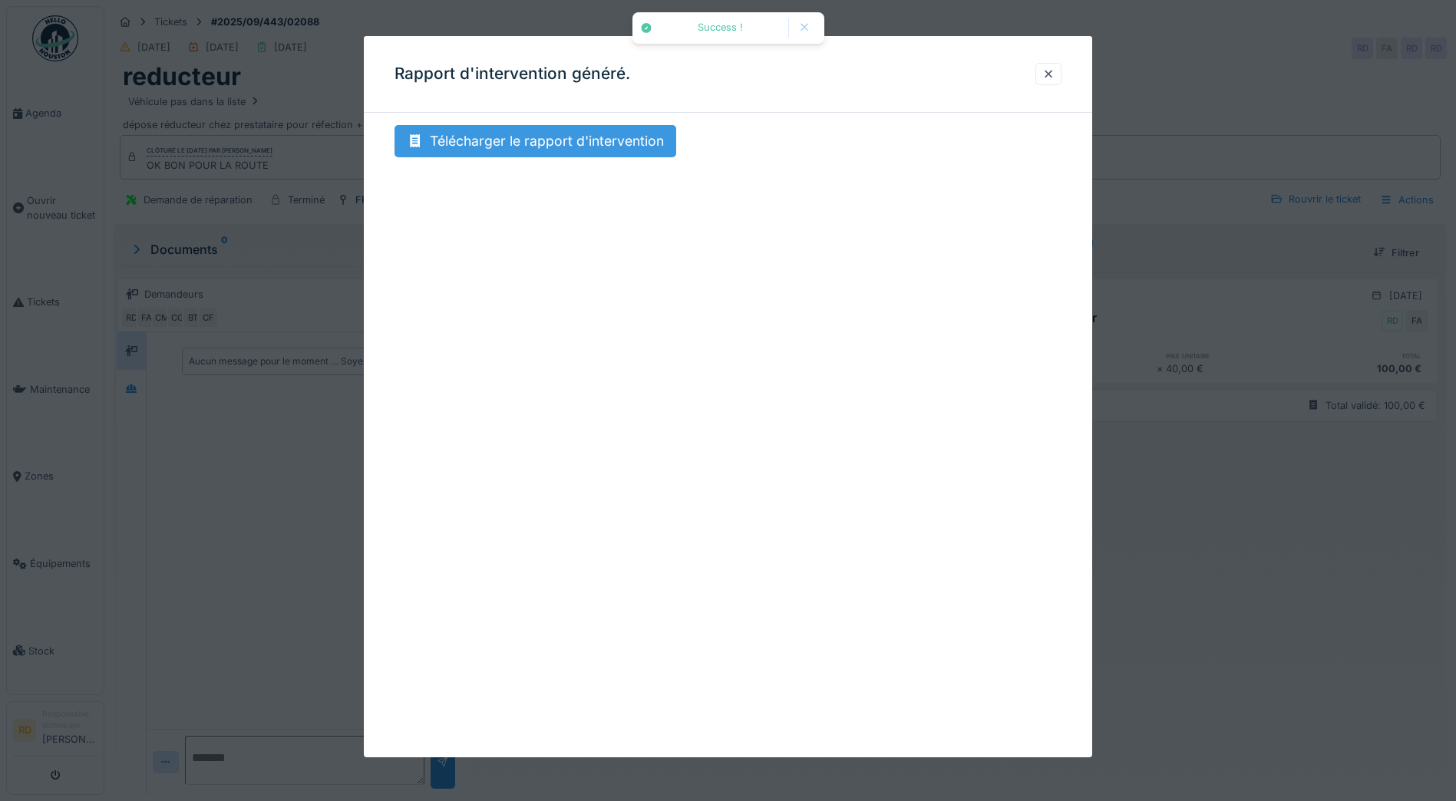
click at [549, 137] on div "Télécharger le rapport d'intervention" at bounding box center [535, 141] width 282 height 32
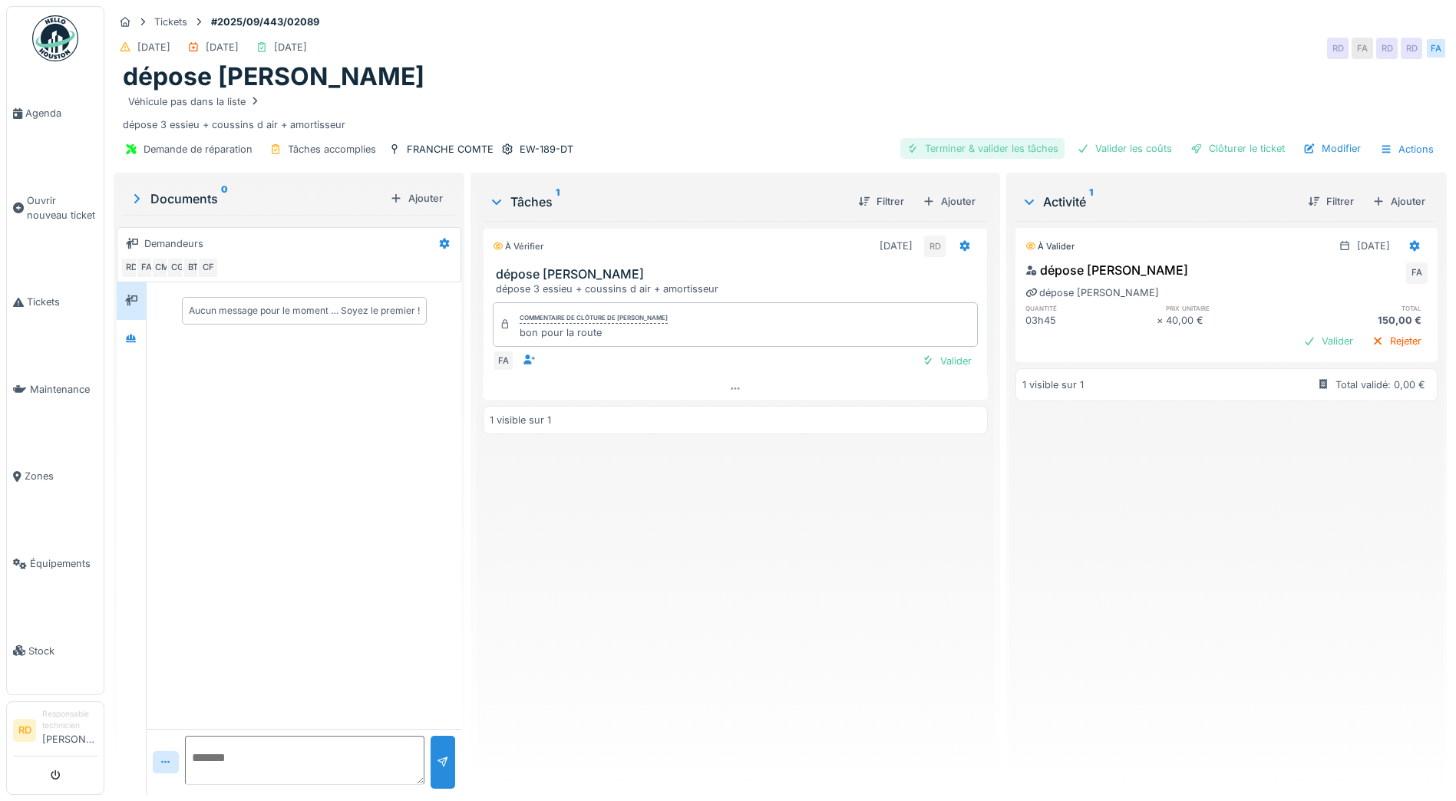
click at [986, 147] on div "Terminer & valider les tâches" at bounding box center [982, 148] width 164 height 21
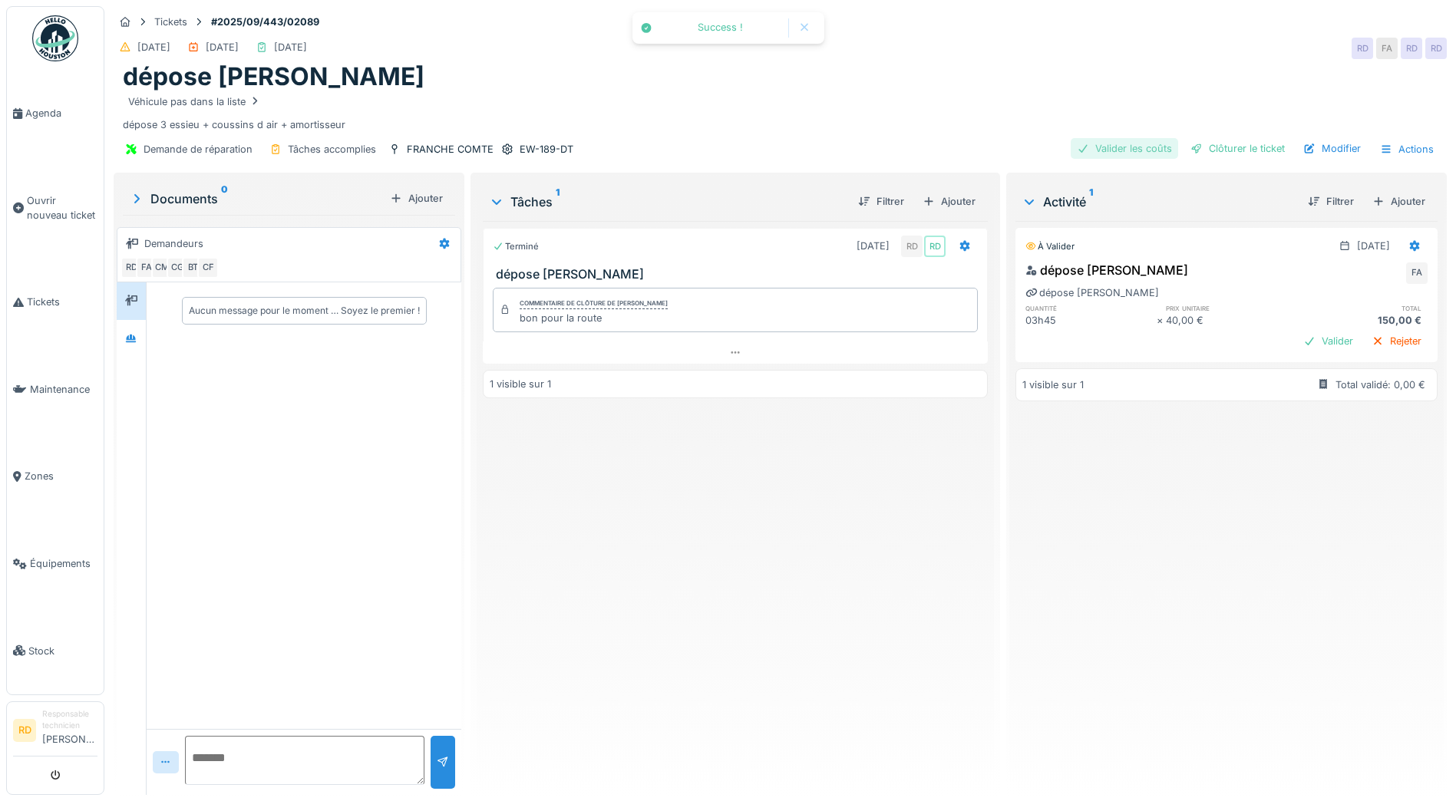
click at [1108, 151] on div "Valider les coûts" at bounding box center [1124, 148] width 107 height 21
click at [1203, 148] on div "Clôturer le ticket" at bounding box center [1237, 148] width 107 height 21
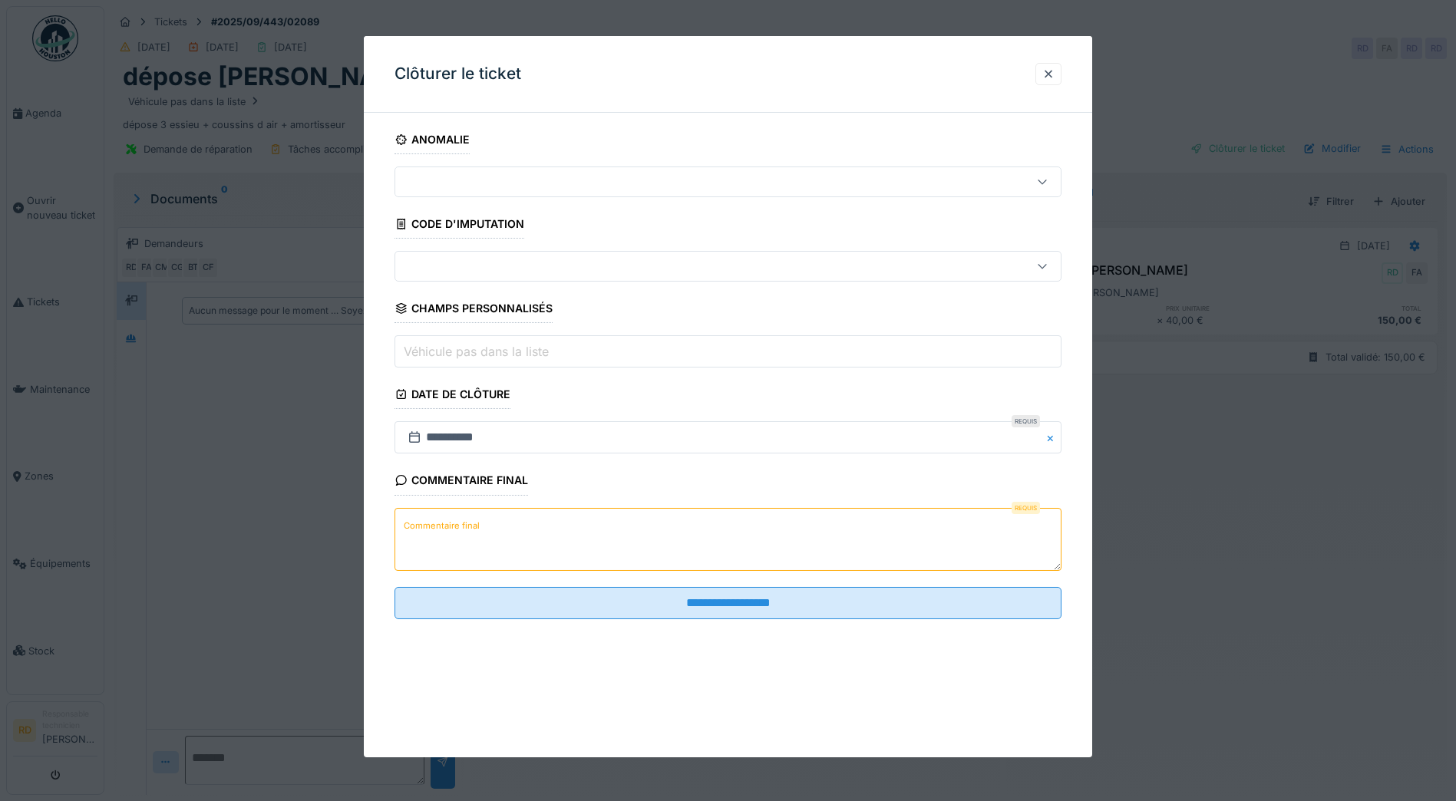
click at [431, 526] on label "Commentaire final" at bounding box center [442, 525] width 82 height 19
click at [431, 526] on textarea "Commentaire final" at bounding box center [727, 539] width 667 height 63
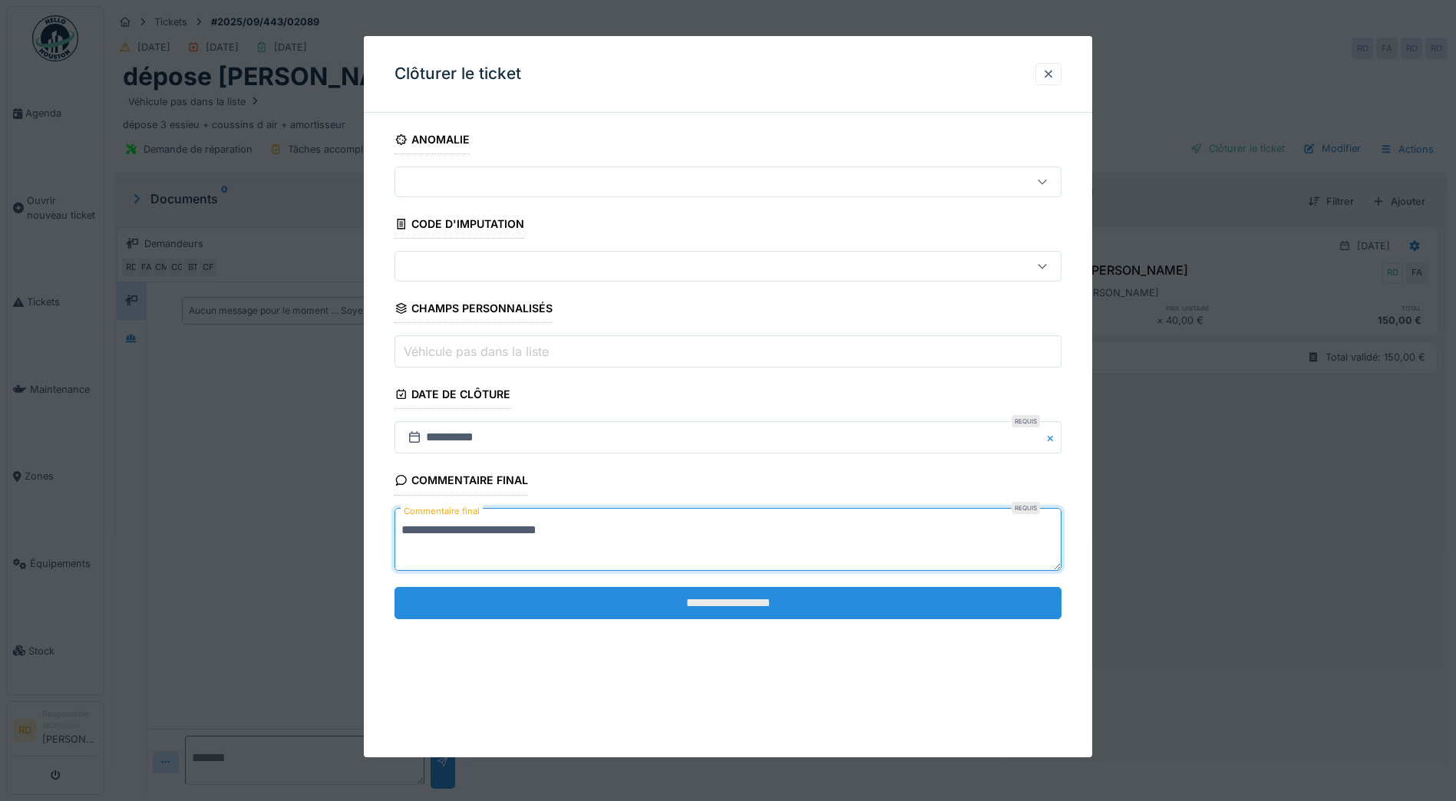
type textarea "**********"
click at [636, 595] on input "**********" at bounding box center [727, 603] width 667 height 32
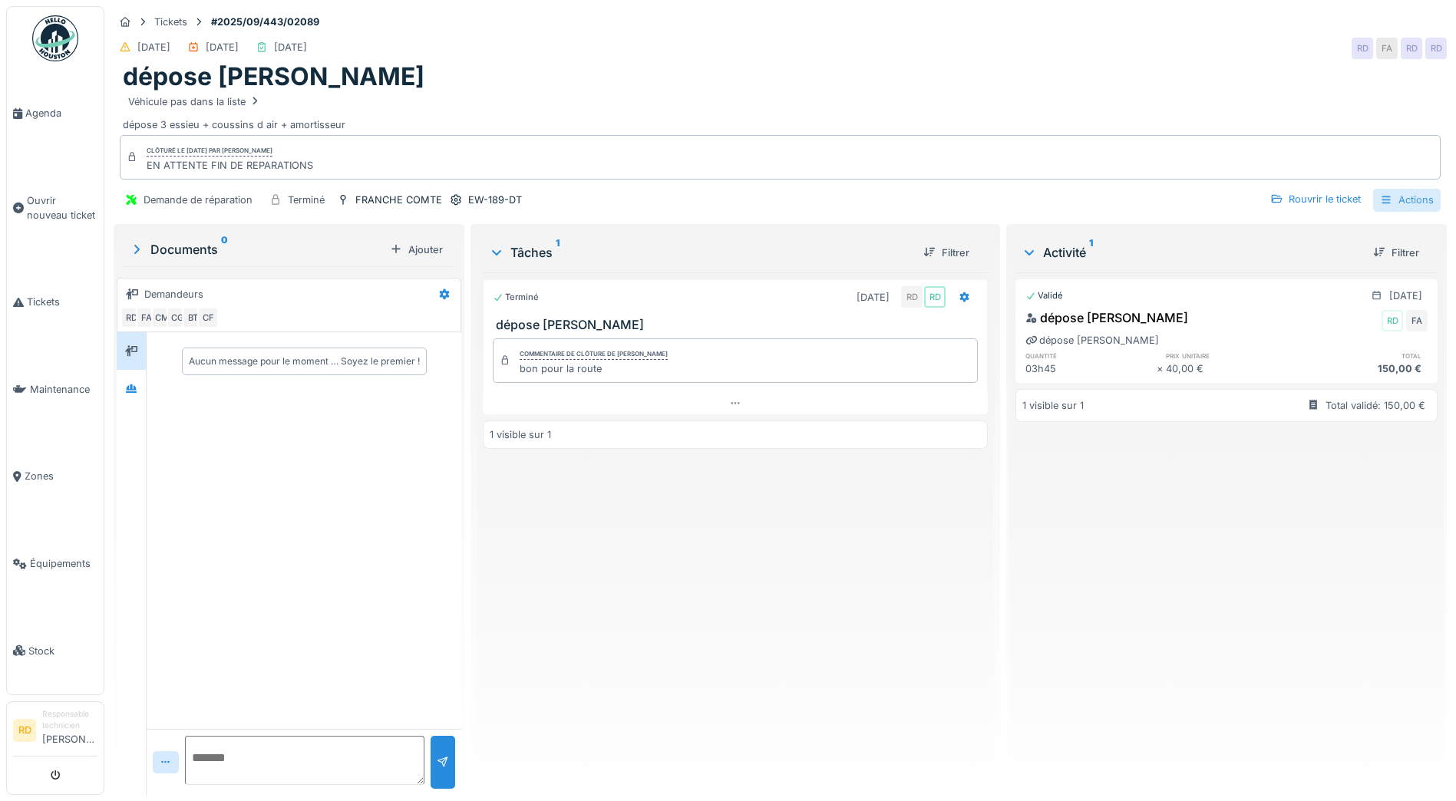
click at [1388, 198] on div "Actions" at bounding box center [1407, 200] width 68 height 22
click at [1332, 231] on div "Rapport d'intervention" at bounding box center [1319, 234] width 189 height 23
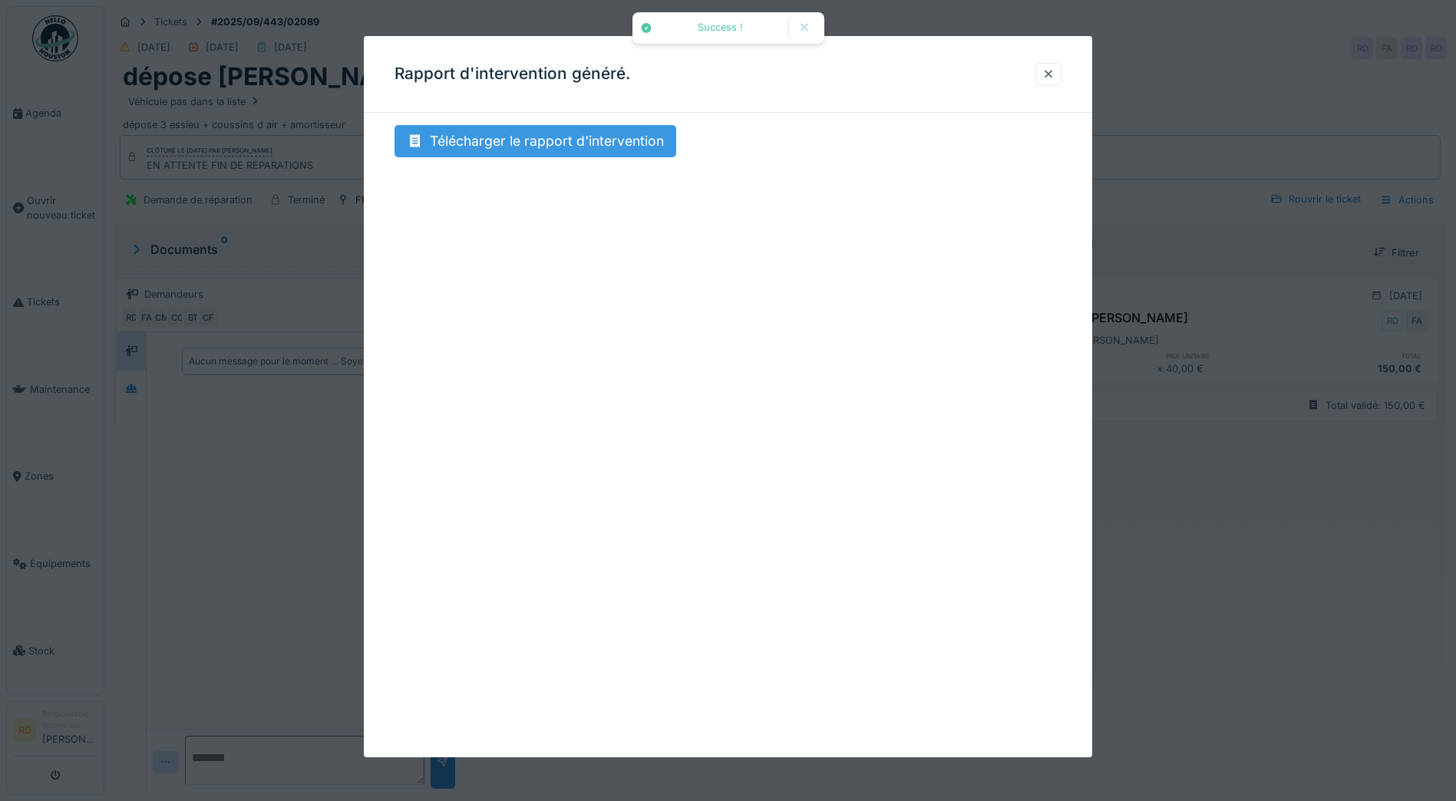
click at [588, 139] on div "Télécharger le rapport d'intervention" at bounding box center [535, 141] width 282 height 32
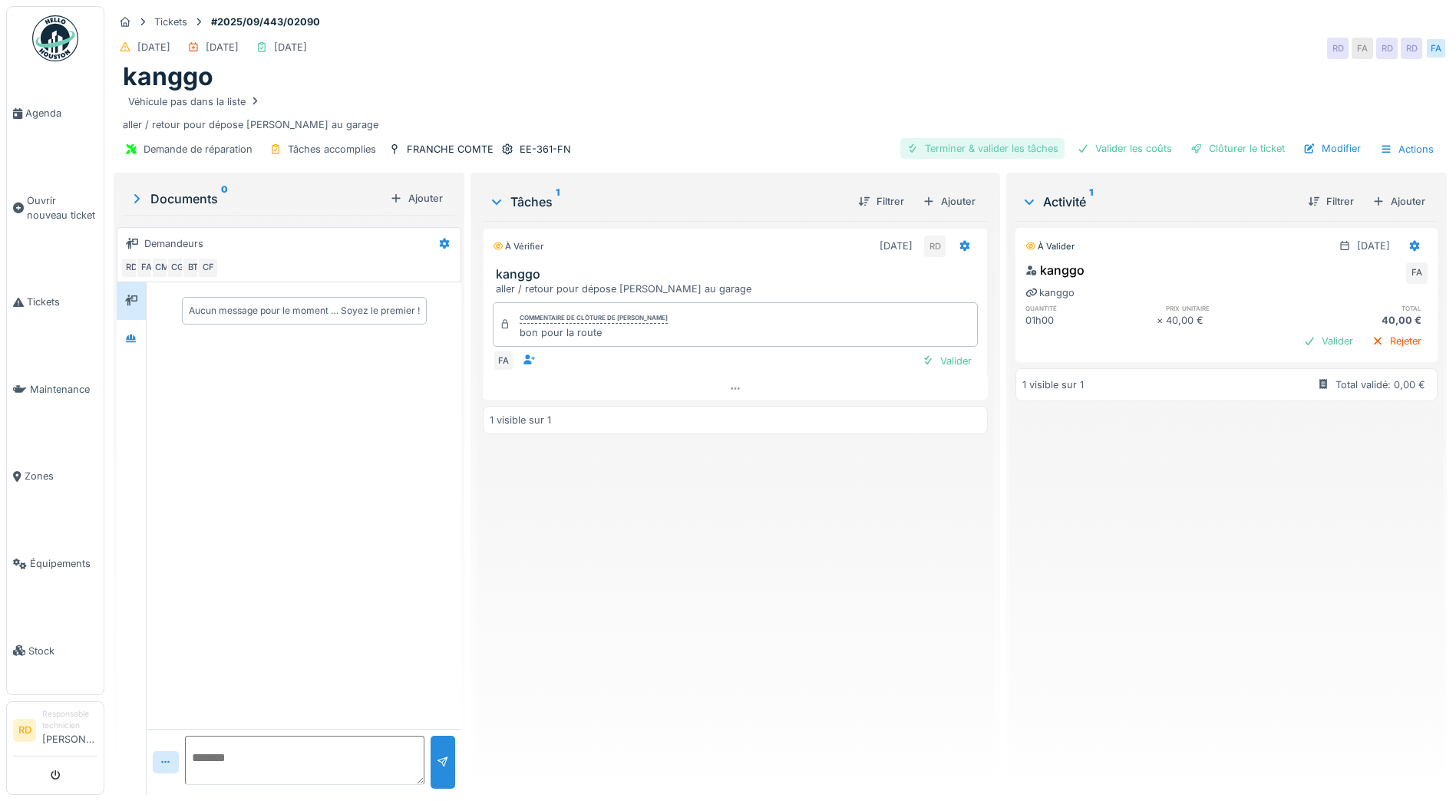
click at [960, 150] on div "Terminer & valider les tâches" at bounding box center [982, 148] width 164 height 21
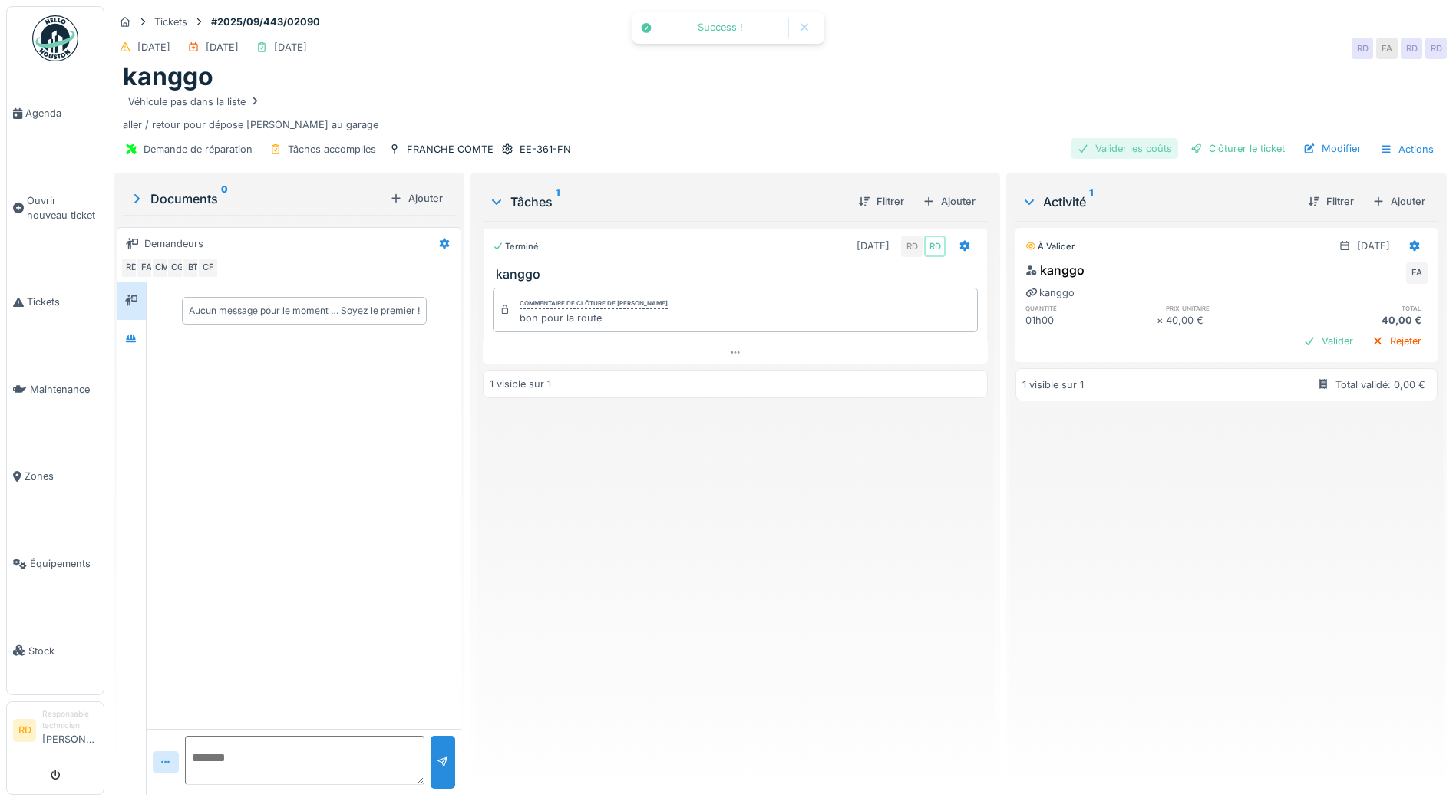
click at [1113, 153] on div "Valider les coûts" at bounding box center [1124, 148] width 107 height 21
click at [1229, 147] on div "Clôturer le ticket" at bounding box center [1237, 148] width 107 height 21
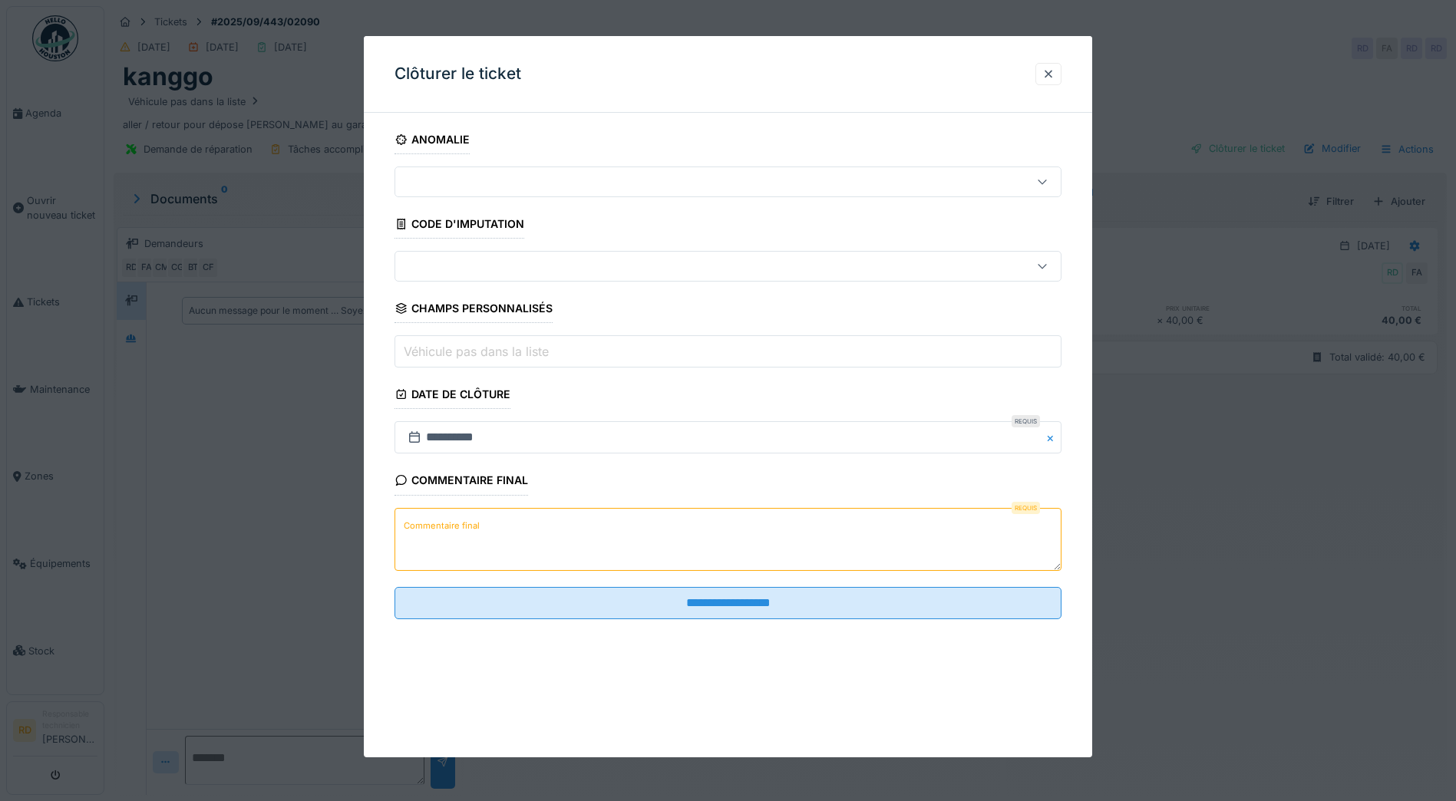
click at [450, 526] on label "Commentaire final" at bounding box center [442, 525] width 82 height 19
click at [450, 526] on textarea "Commentaire final" at bounding box center [727, 539] width 667 height 63
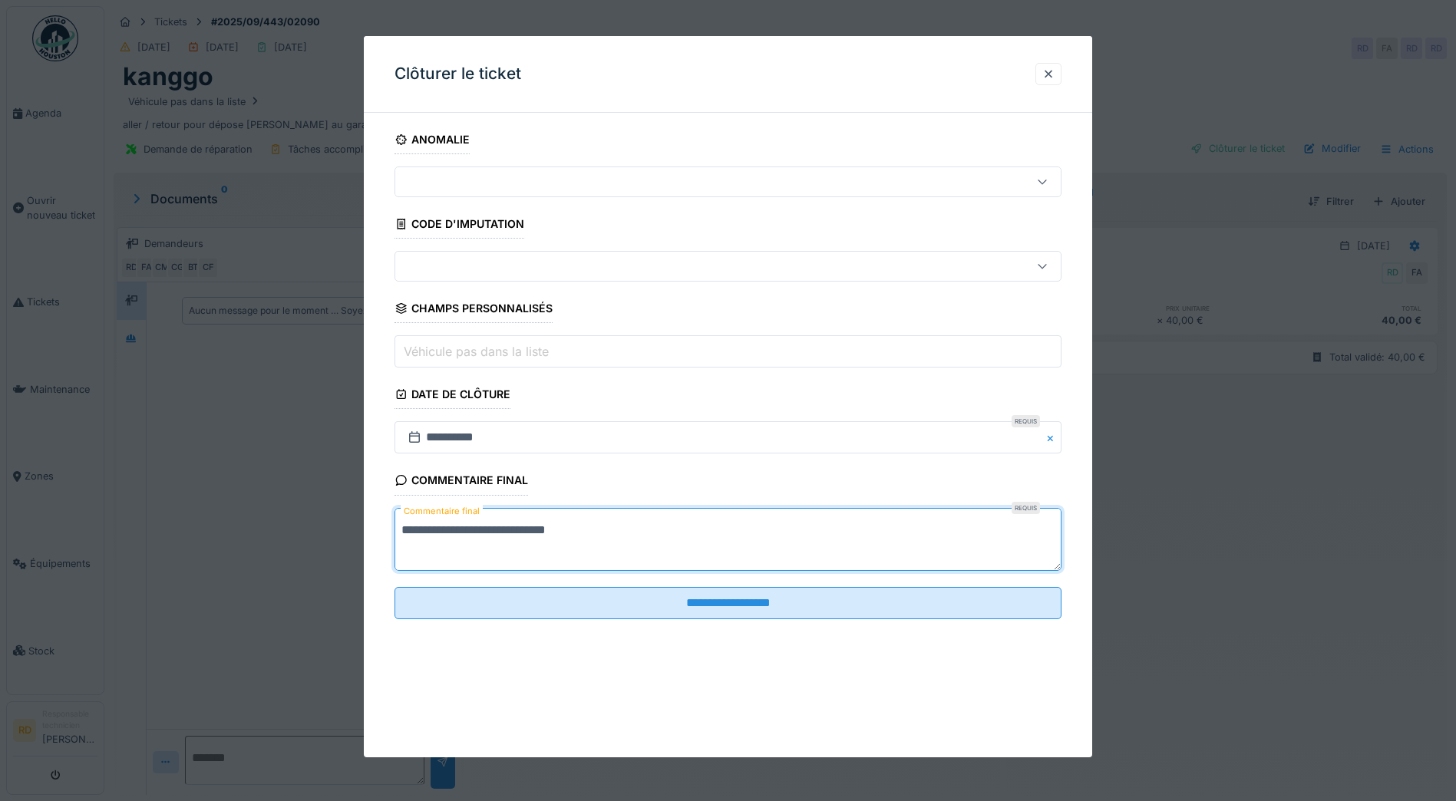
click at [561, 532] on textarea "**********" at bounding box center [727, 539] width 667 height 63
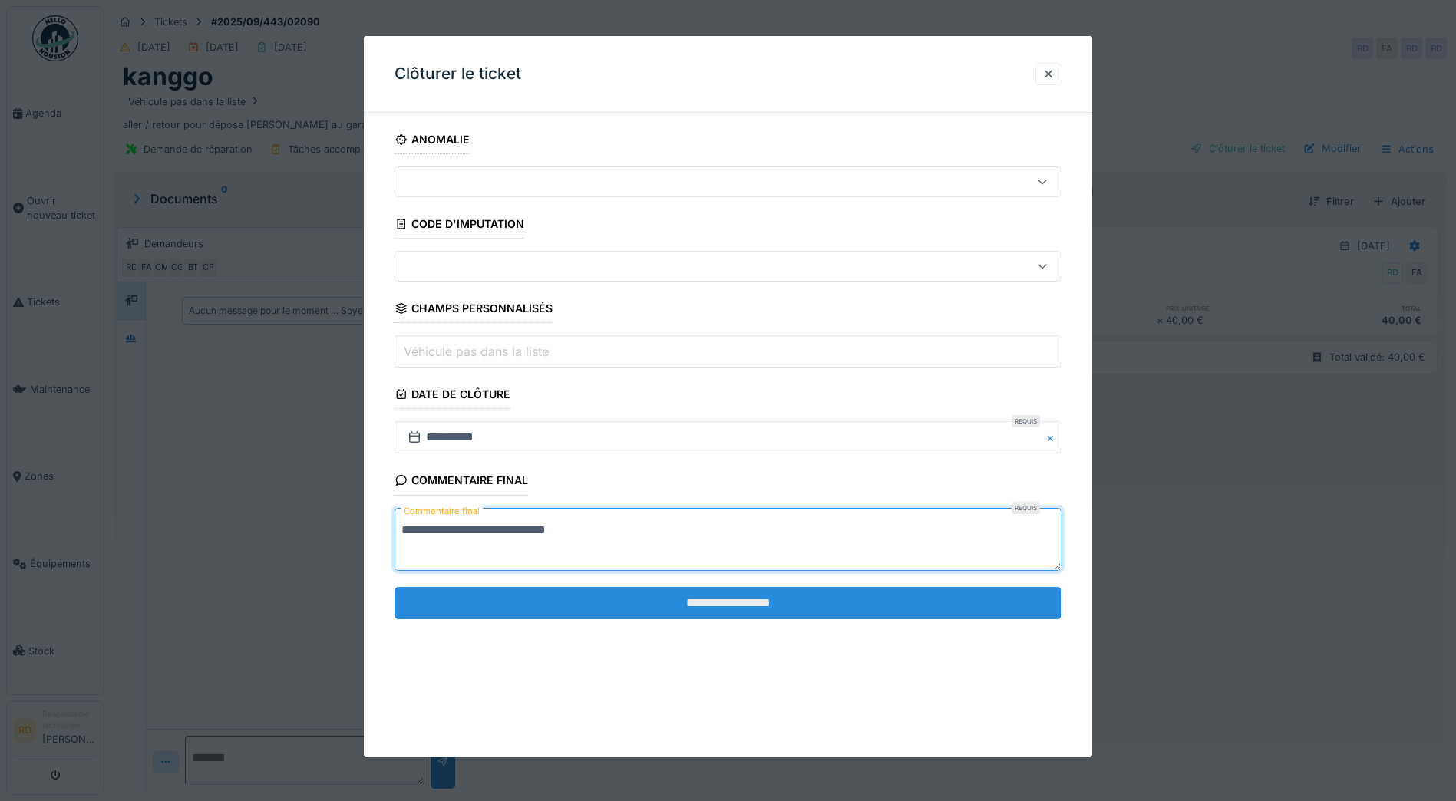
type textarea "**********"
click at [696, 599] on input "**********" at bounding box center [727, 603] width 667 height 32
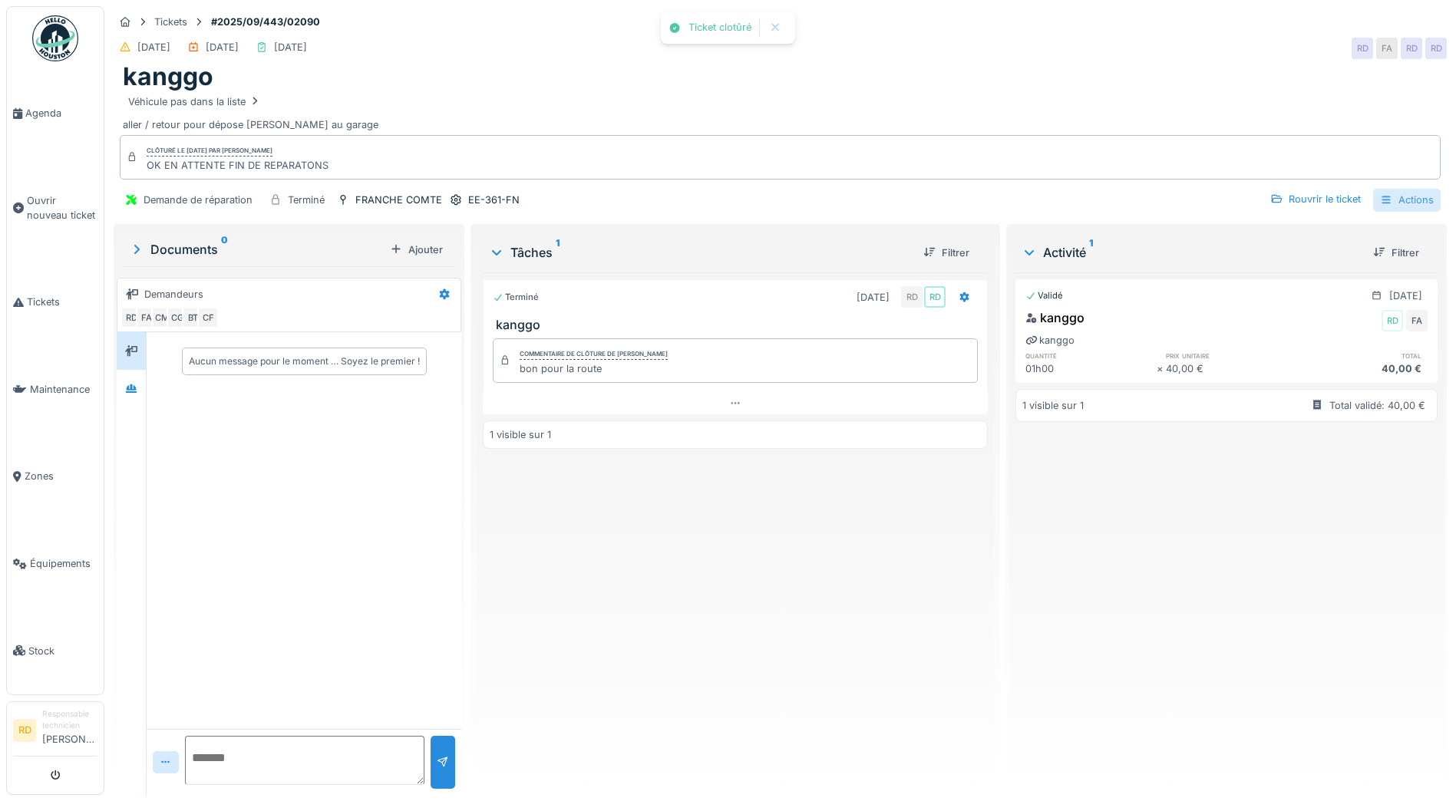
click at [1397, 202] on div "Actions" at bounding box center [1407, 200] width 68 height 22
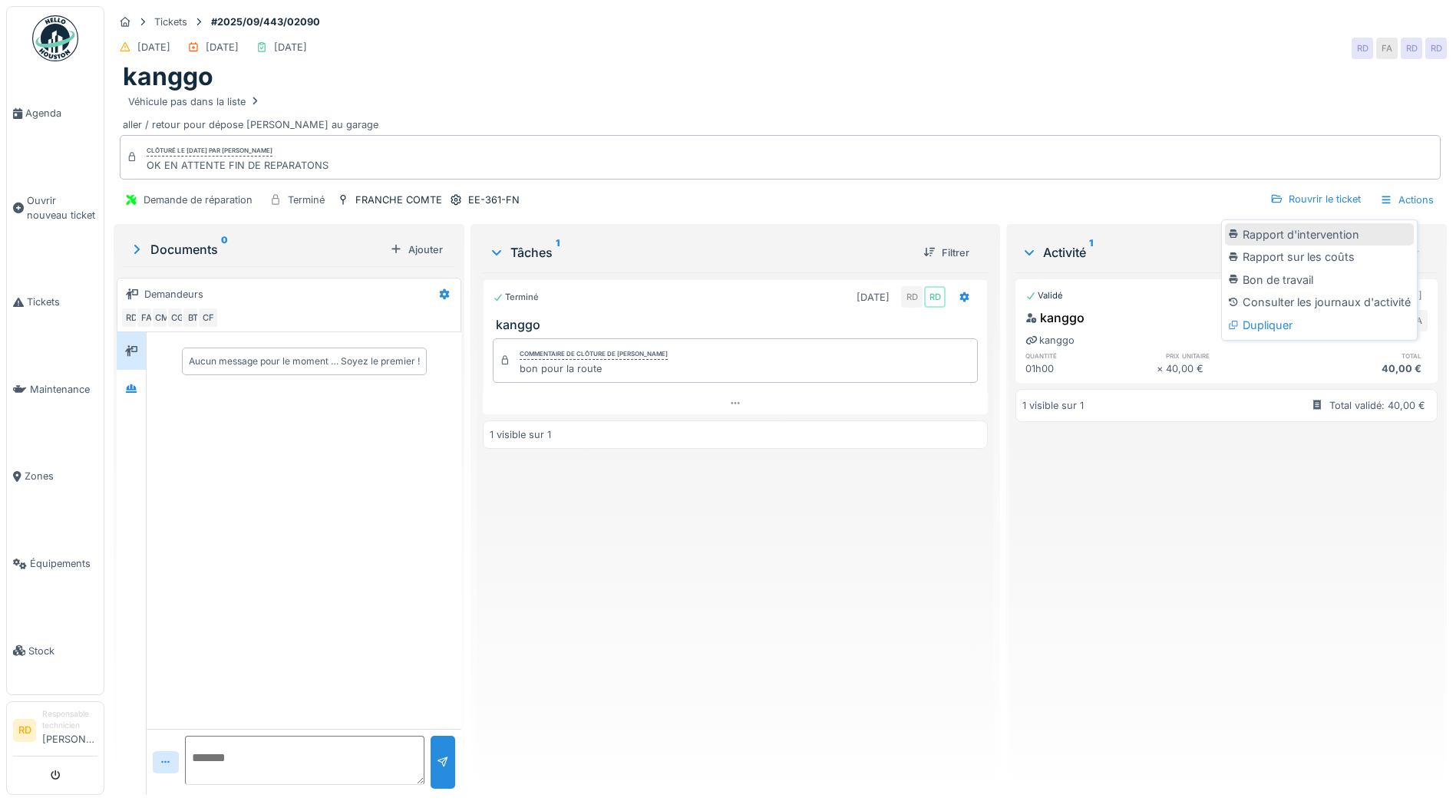
click at [1375, 231] on div "Rapport d'intervention" at bounding box center [1319, 234] width 189 height 23
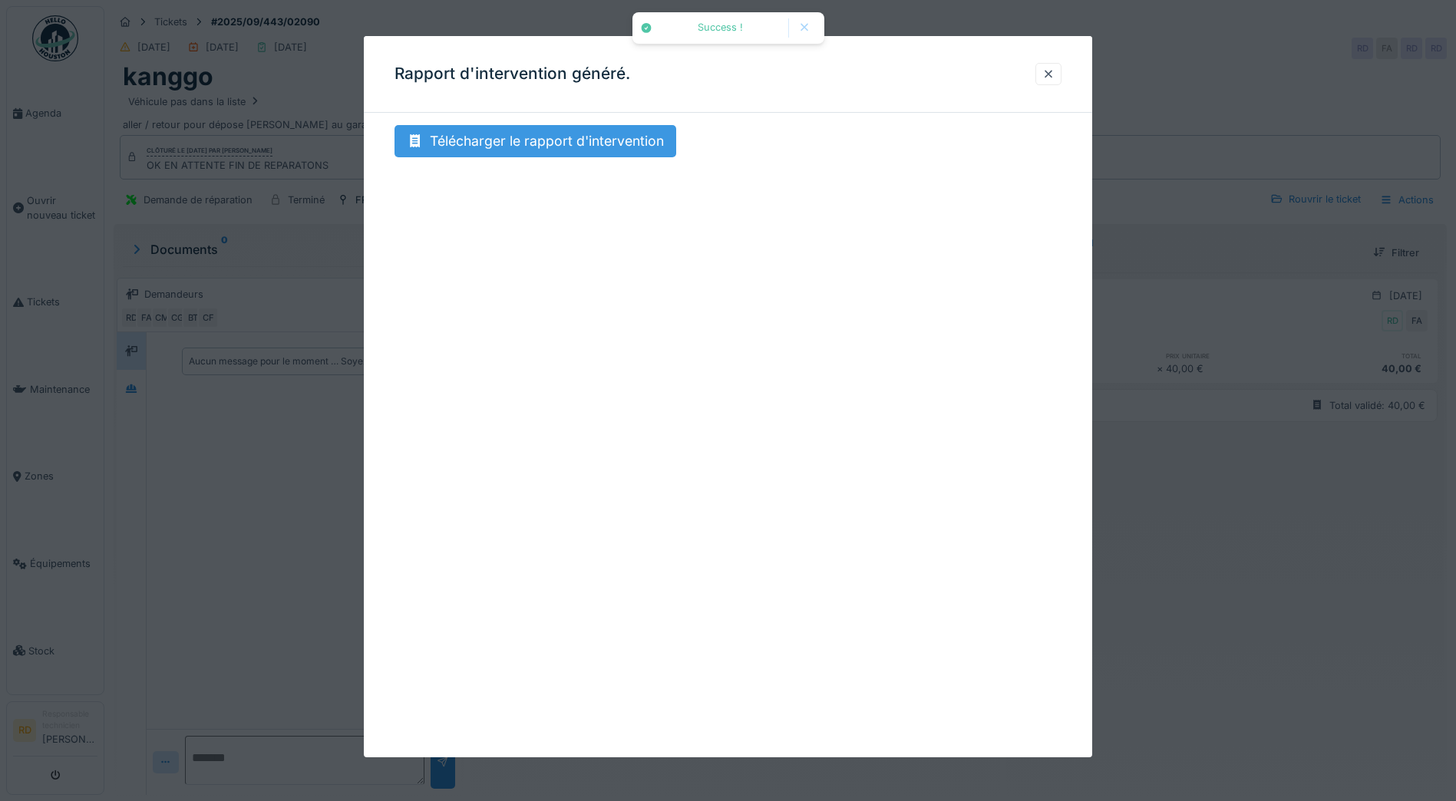
click at [596, 136] on div "Télécharger le rapport d'intervention" at bounding box center [535, 141] width 282 height 32
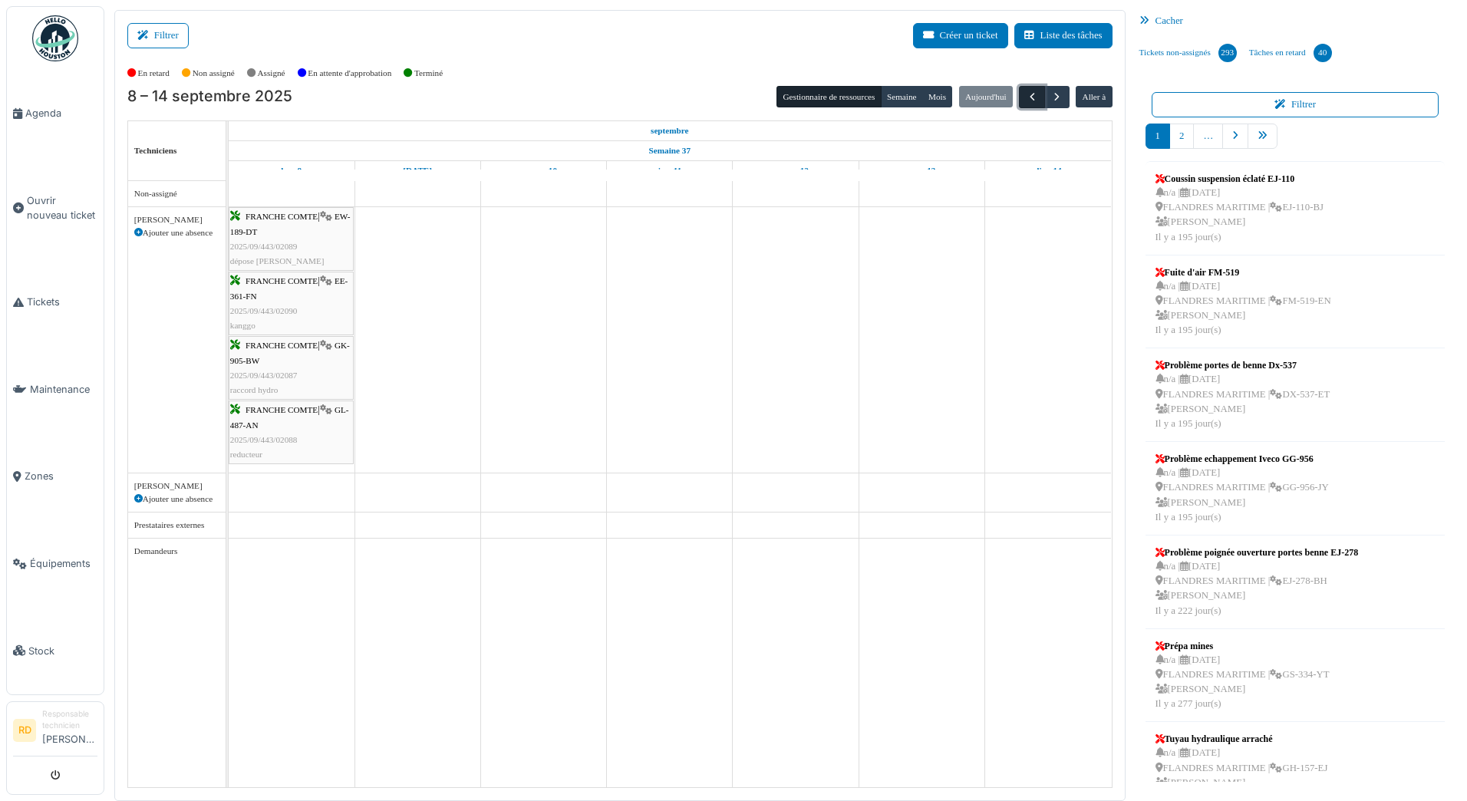
click at [1029, 94] on span "button" at bounding box center [1032, 97] width 13 height 13
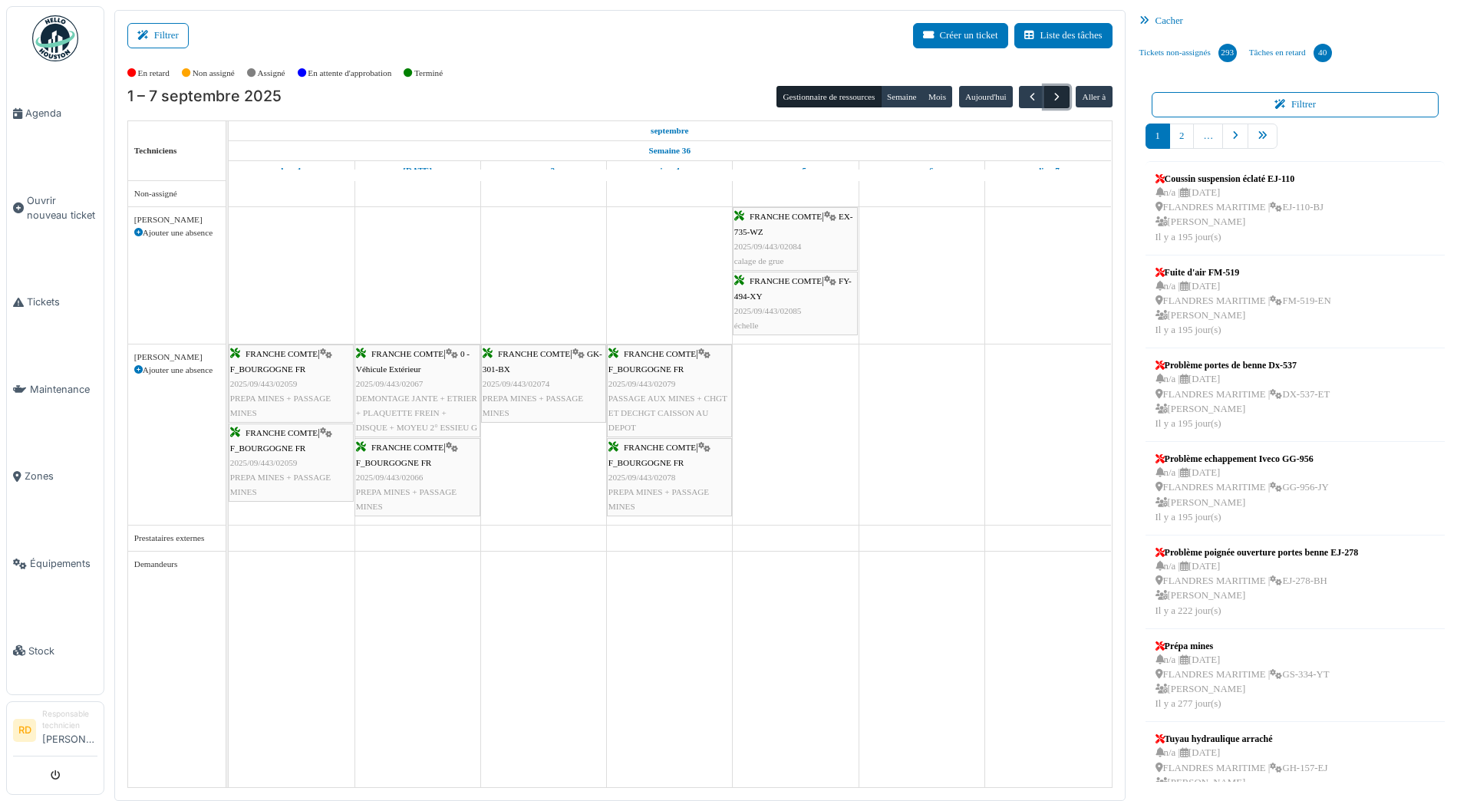
click at [1054, 95] on span "button" at bounding box center [1057, 97] width 13 height 13
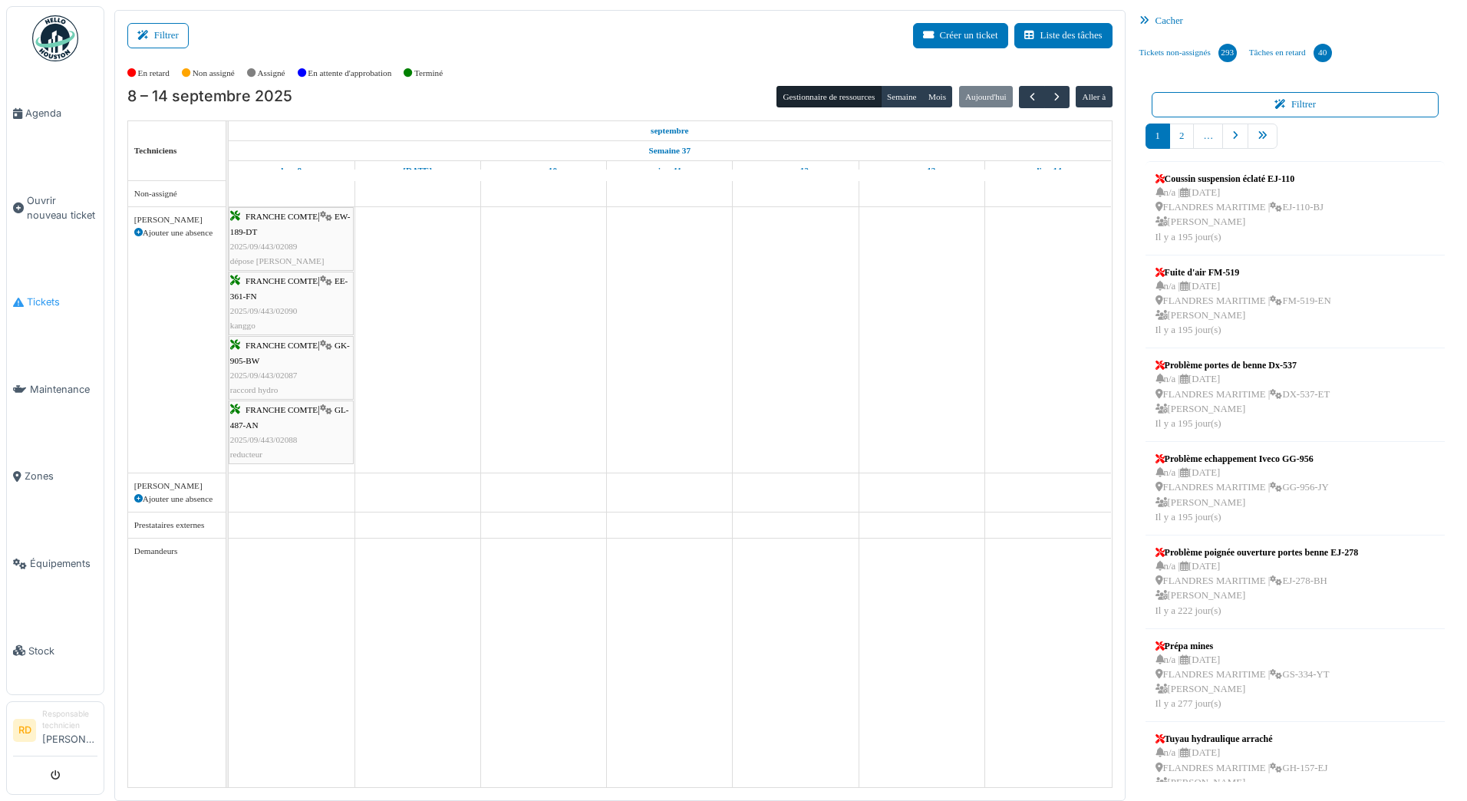
click at [37, 295] on span "Tickets" at bounding box center [62, 302] width 71 height 15
